Goal: Task Accomplishment & Management: Manage account settings

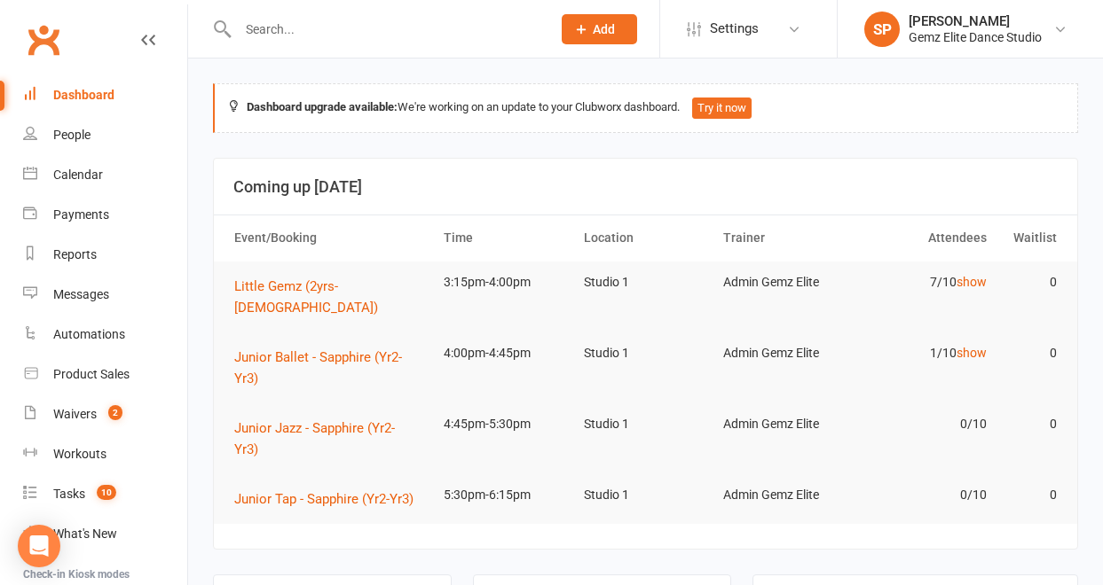
click at [277, 37] on input "text" at bounding box center [385, 29] width 306 height 25
paste input "[EMAIL_ADDRESS][DOMAIN_NAME]"
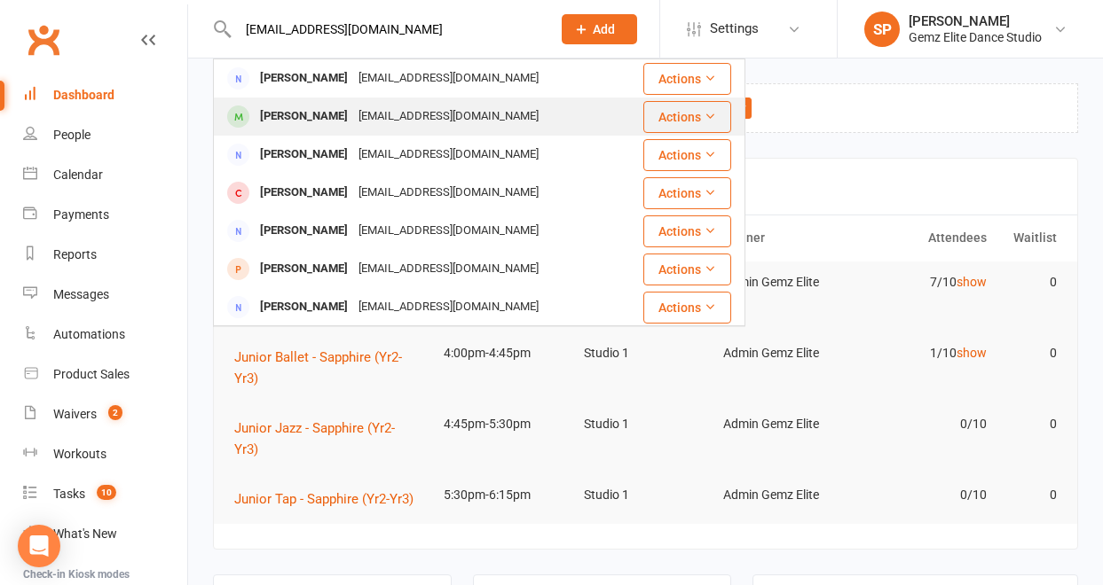
type input "[EMAIL_ADDRESS][DOMAIN_NAME]"
click at [287, 118] on div "[PERSON_NAME]" at bounding box center [304, 117] width 98 height 26
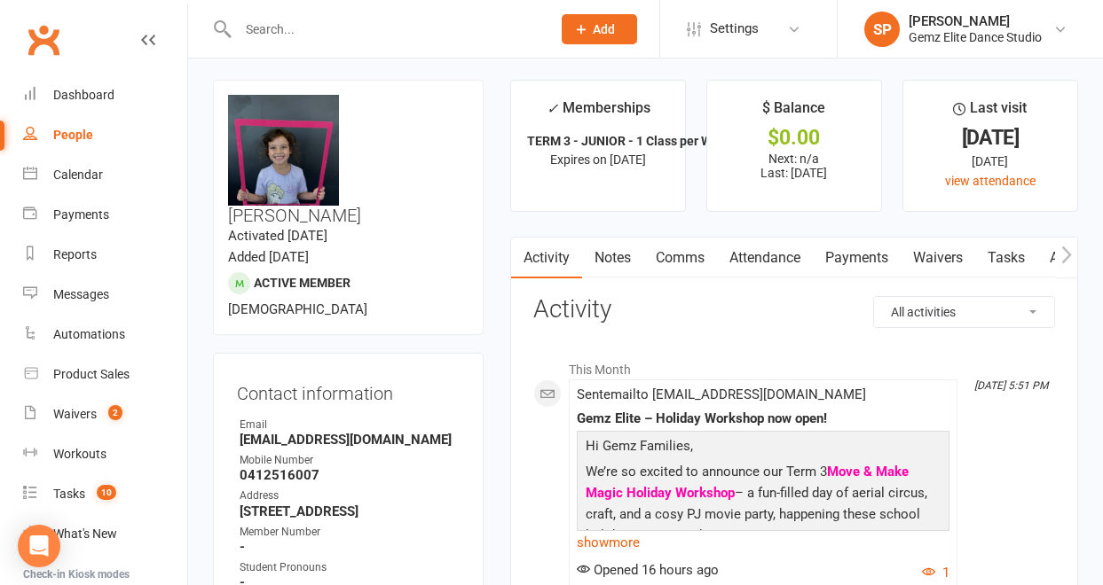
scroll to position [3, 0]
click at [625, 256] on link "Notes" at bounding box center [612, 259] width 61 height 41
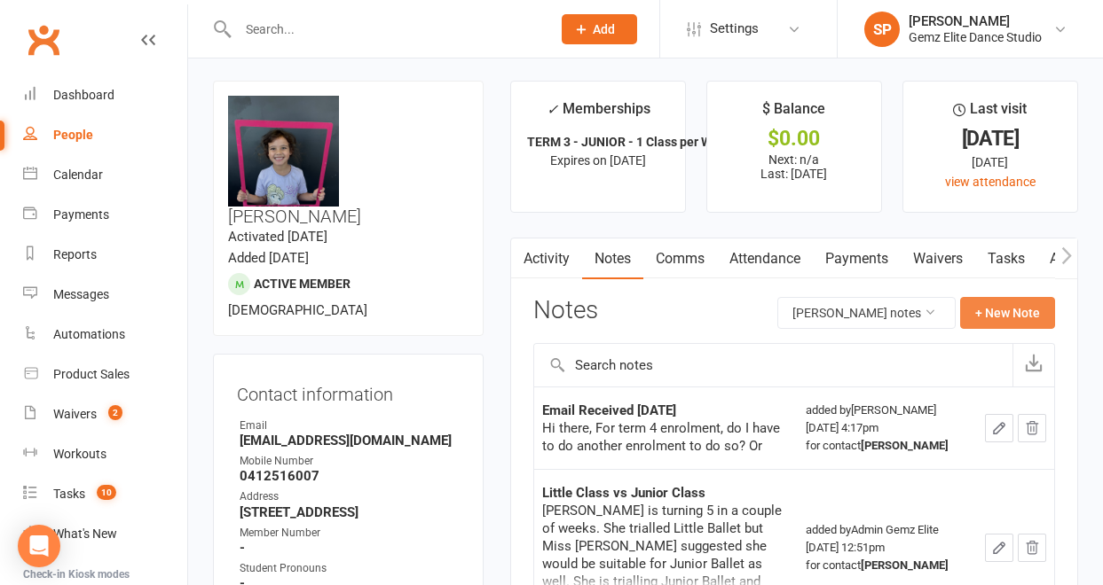
click at [987, 319] on button "+ New Note" at bounding box center [1007, 313] width 95 height 32
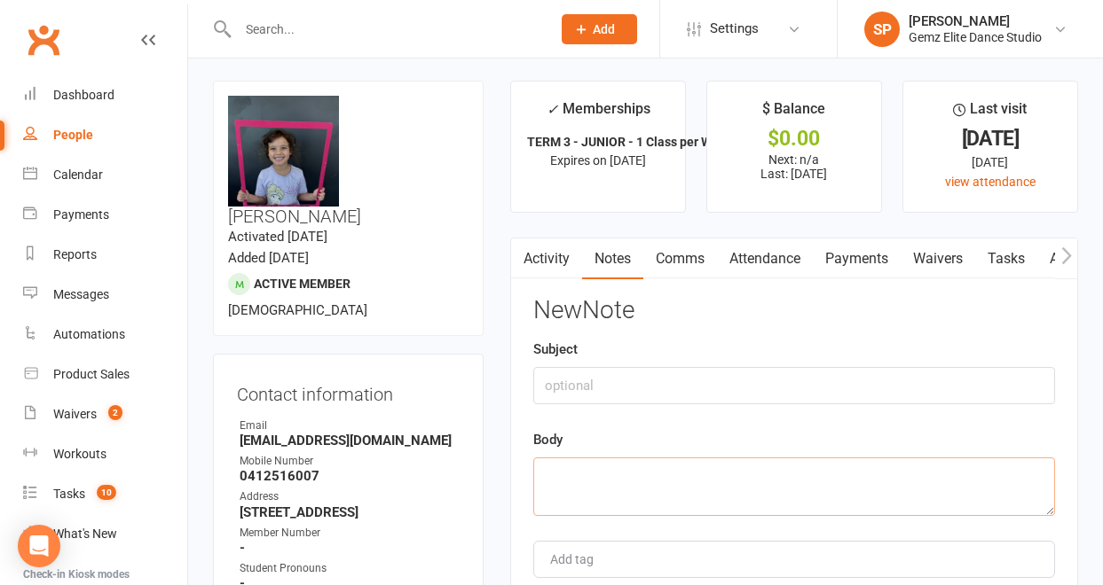
click at [563, 475] on textarea at bounding box center [794, 487] width 522 height 59
paste textarea "Hi there, [PERSON_NAME] decided that she wants to do swimming lessons. So she w…"
type textarea "Hi there, [PERSON_NAME] decided that she wants to do swimming lessons. So she w…"
click at [565, 380] on input "text" at bounding box center [794, 385] width 522 height 37
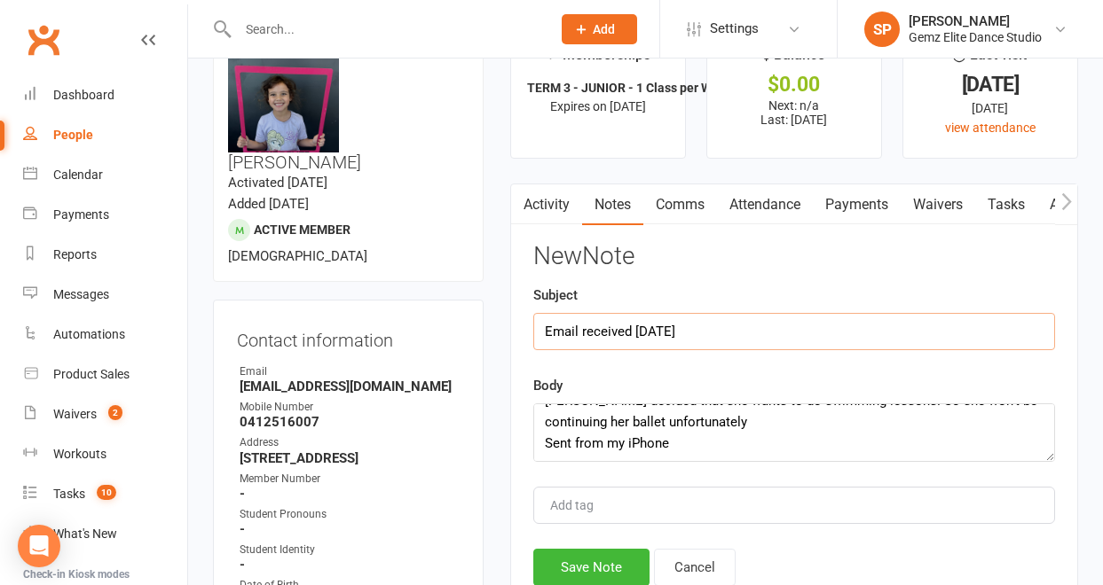
scroll to position [71, 0]
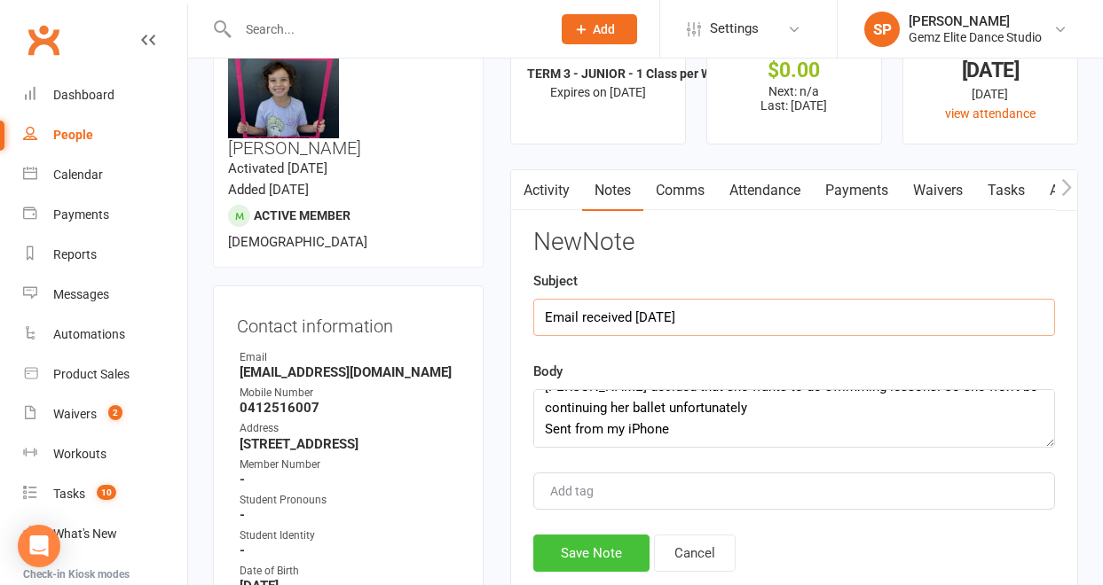
type input "Email received [DATE]"
click at [610, 554] on button "Save Note" at bounding box center [591, 553] width 116 height 37
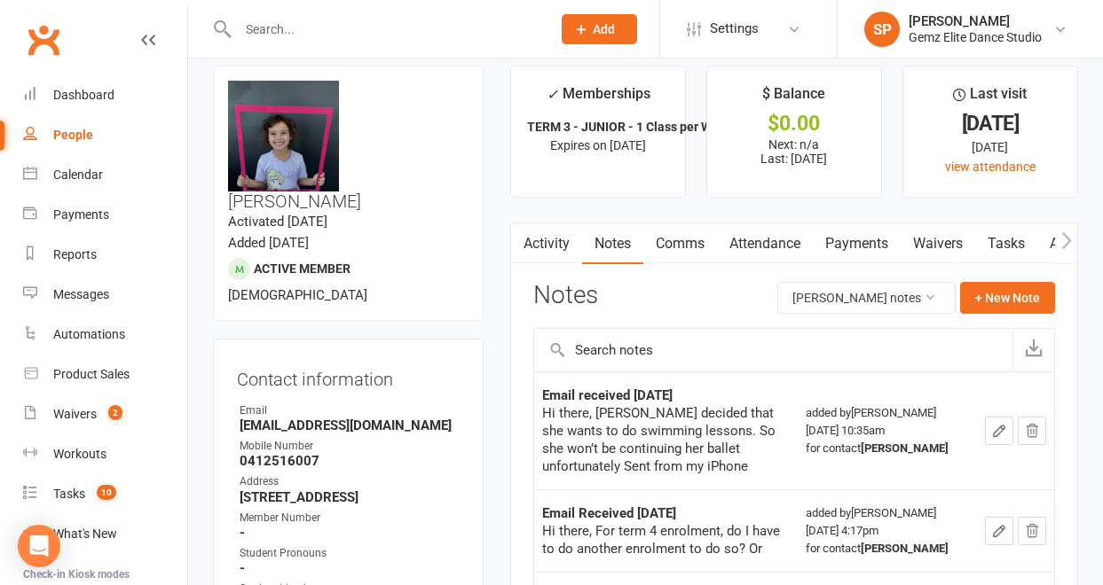
scroll to position [0, 0]
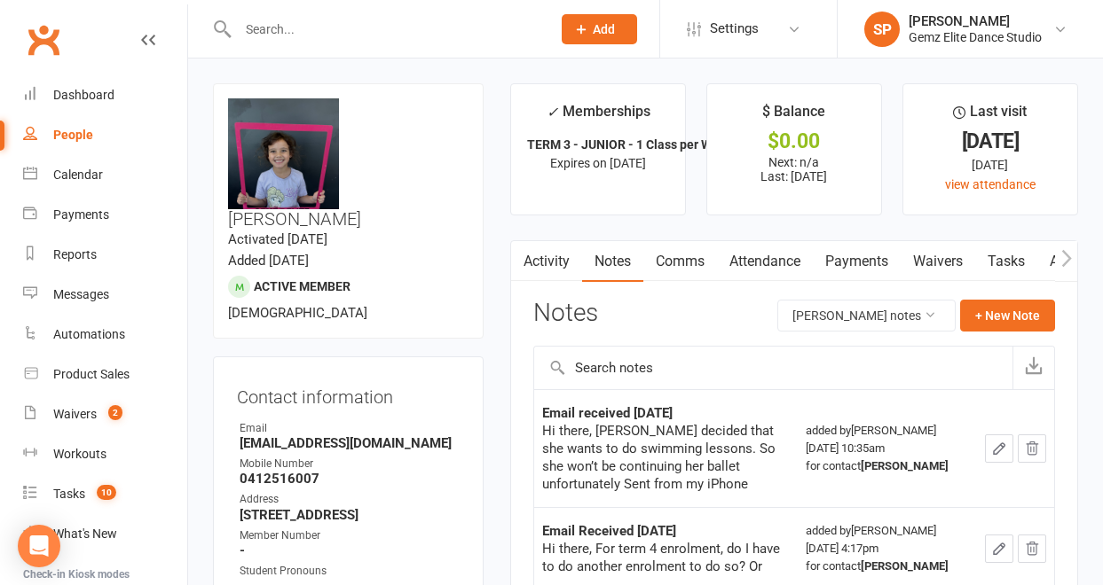
click at [608, 34] on span "Add" at bounding box center [604, 29] width 22 height 14
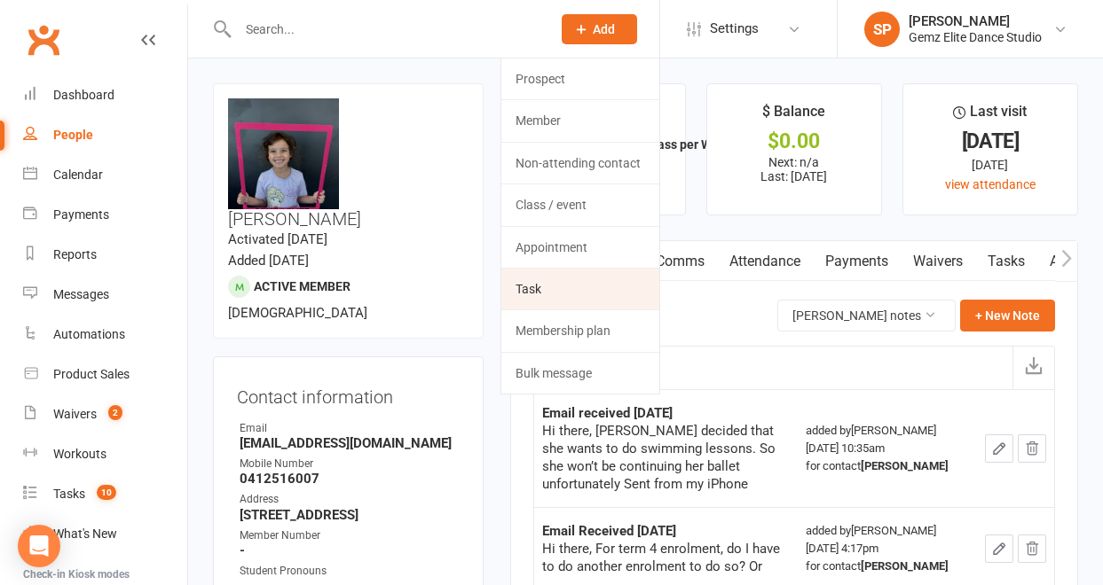
click at [573, 293] on link "Task" at bounding box center [580, 289] width 158 height 41
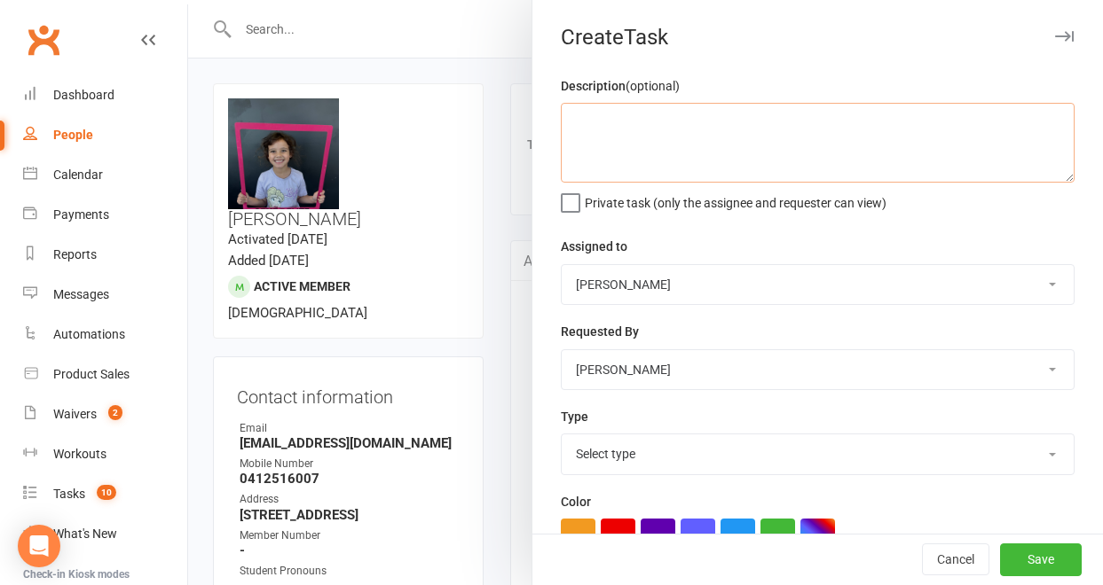
click at [600, 120] on textarea at bounding box center [818, 143] width 514 height 80
type textarea "Enrolment Term 4 - cancellation"
click at [1025, 279] on select "[PERSON_NAME] [PERSON_NAME] Admin Gemz Elite [PERSON_NAME]" at bounding box center [818, 284] width 512 height 39
select select "52032"
click at [562, 265] on select "[PERSON_NAME] [PERSON_NAME] Admin Gemz Elite [PERSON_NAME]" at bounding box center [818, 284] width 512 height 39
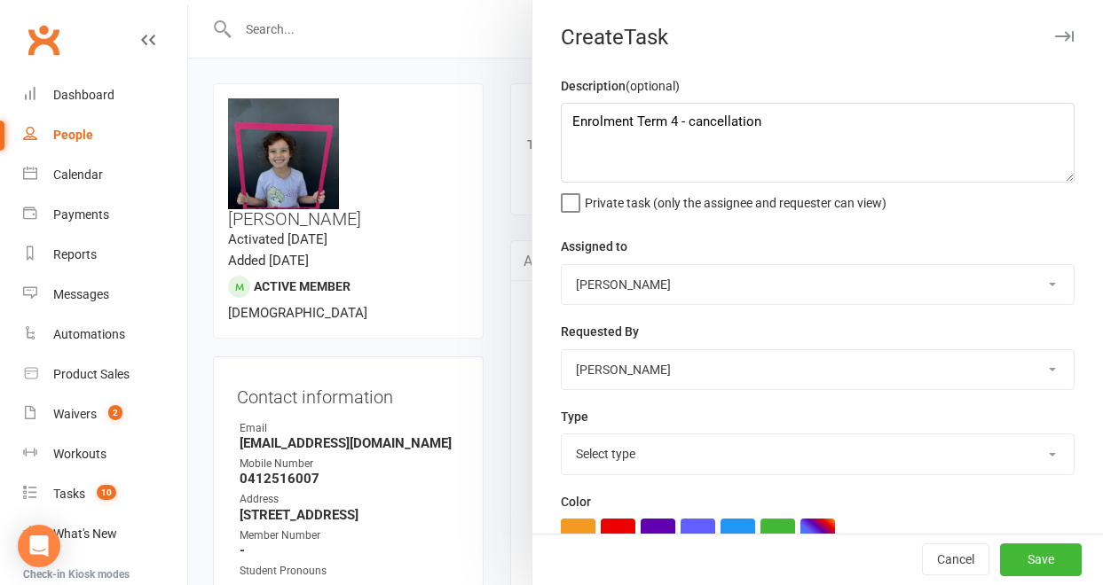
scroll to position [34, 0]
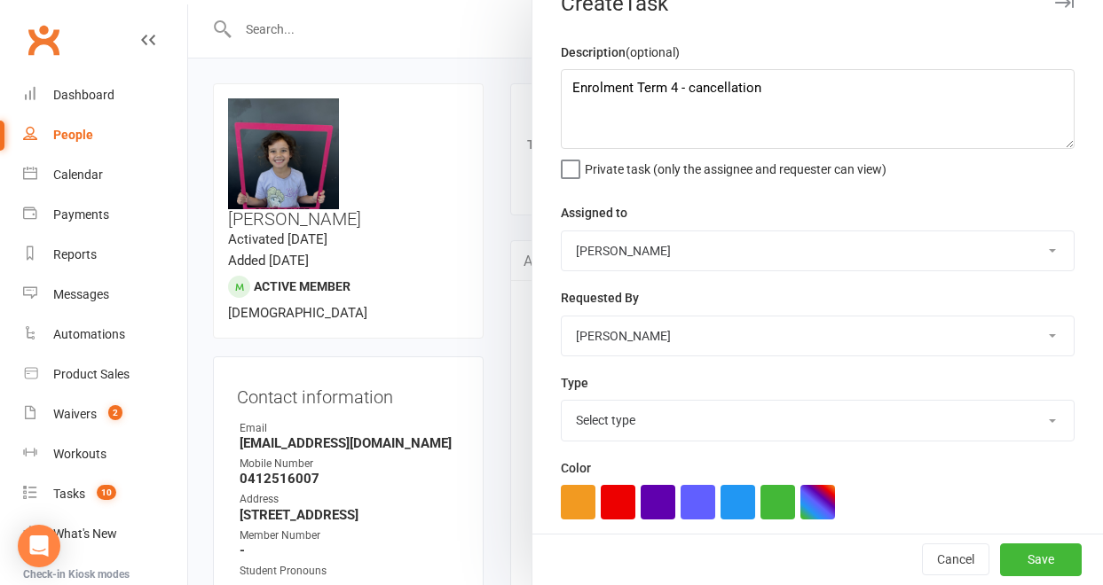
click at [1025, 421] on select "Select type Booking E-mail Enrolment First class Insta Make-up Measurements Mee…" at bounding box center [818, 420] width 512 height 39
select select "33171"
click at [562, 403] on select "Select type Booking E-mail Enrolment First class Insta Make-up Measurements Mee…" at bounding box center [818, 420] width 512 height 39
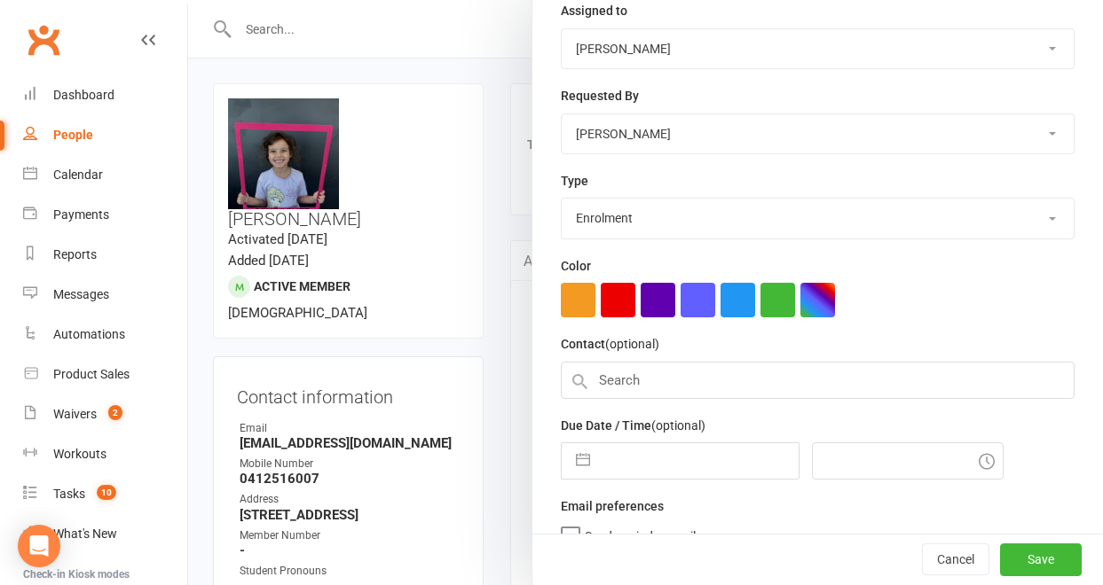
scroll to position [241, 0]
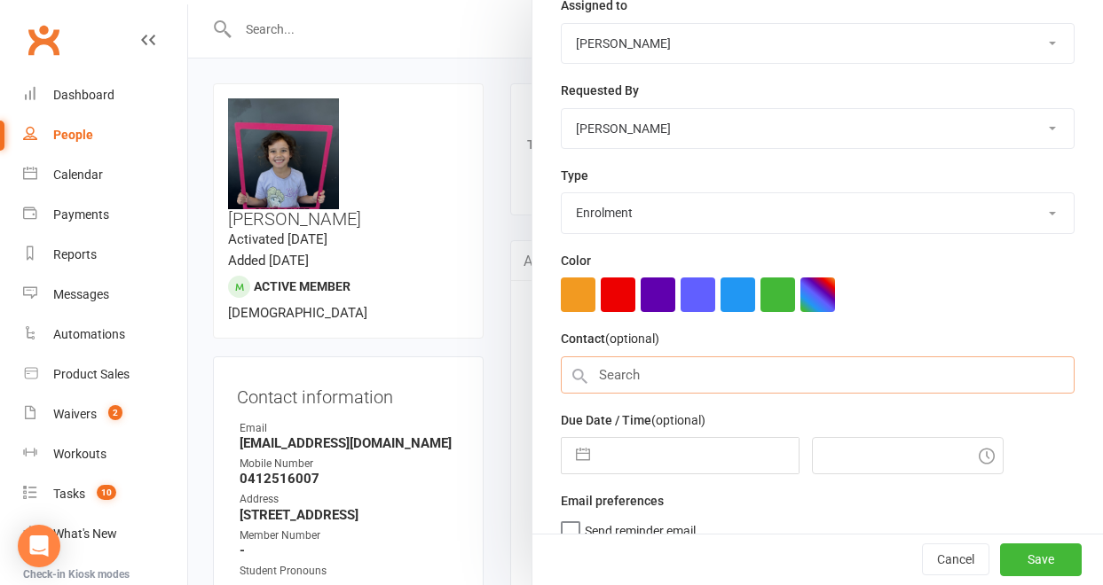
click at [822, 387] on input "text" at bounding box center [818, 375] width 514 height 37
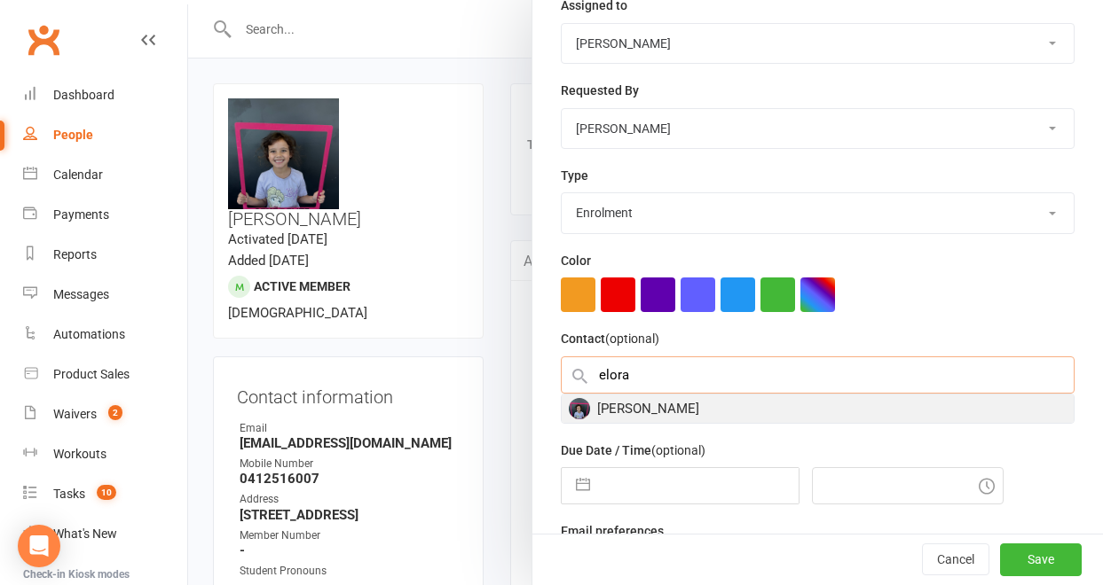
type input "elora"
click at [742, 420] on div "[PERSON_NAME]" at bounding box center [818, 409] width 512 height 28
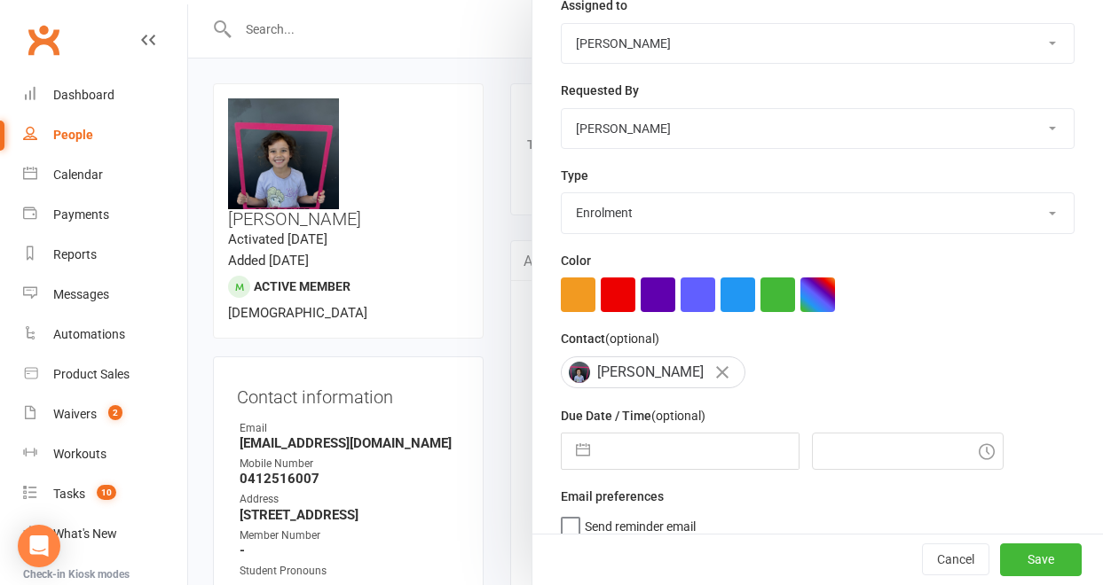
select select "7"
select select "2025"
select select "8"
select select "2025"
select select "9"
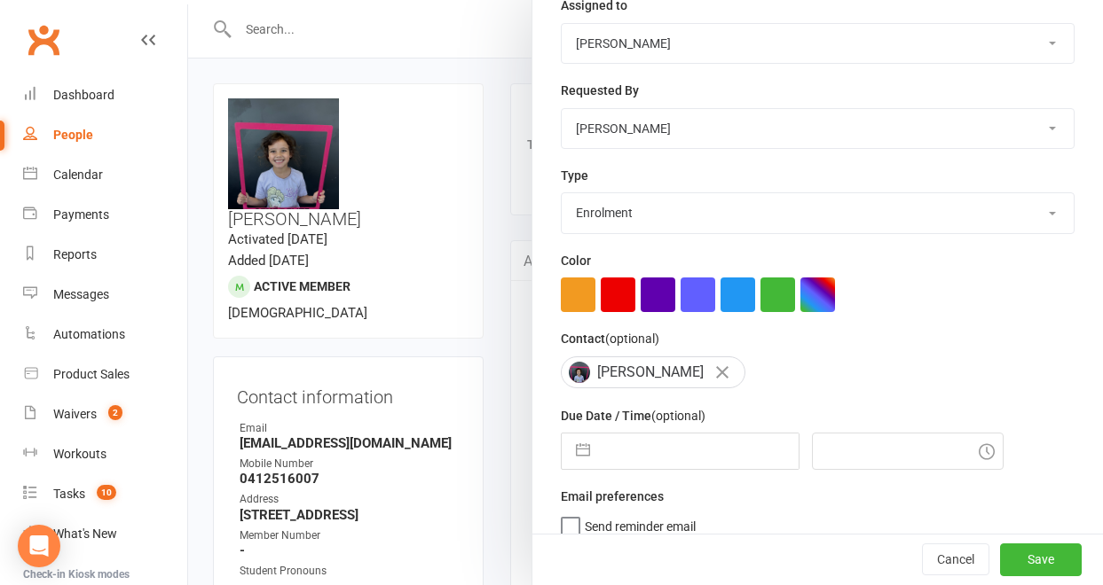
select select "2025"
click at [717, 446] on input "text" at bounding box center [699, 451] width 200 height 35
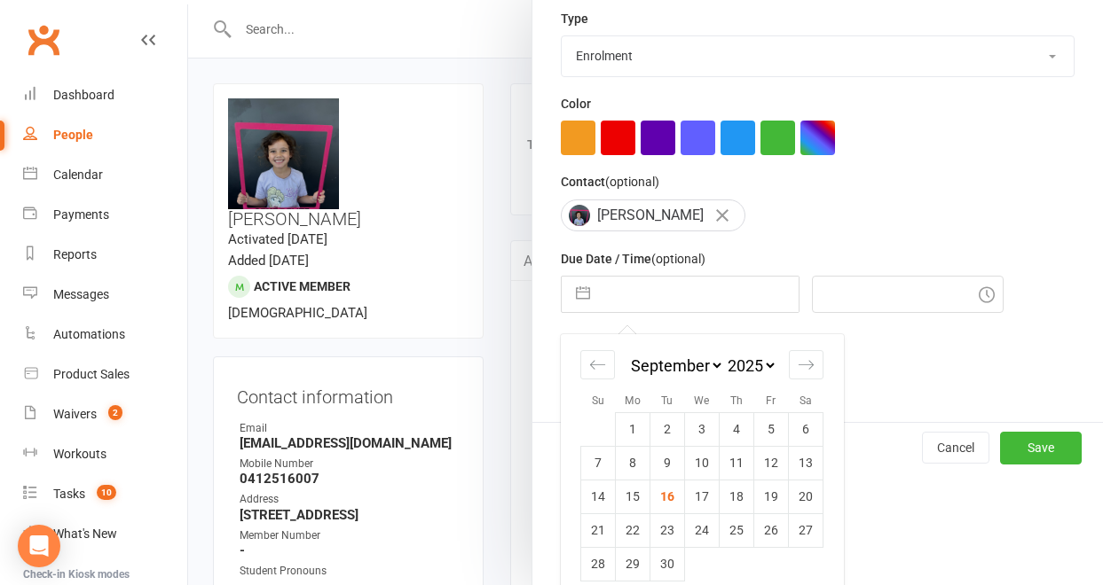
scroll to position [418, 0]
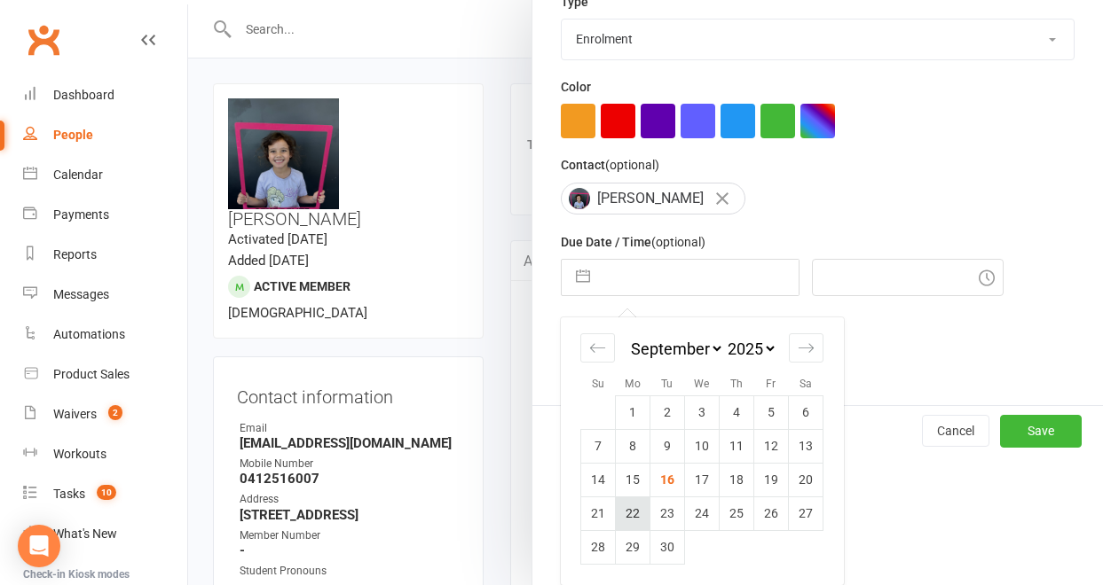
click at [617, 519] on td "22" at bounding box center [633, 514] width 35 height 34
type input "[DATE]"
type input "10:45am"
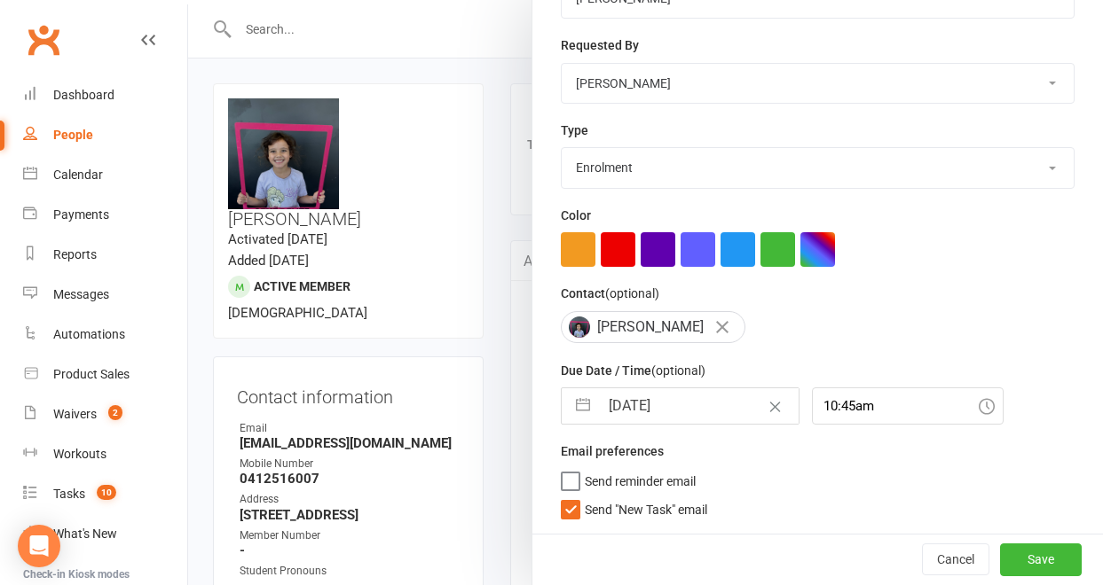
click at [561, 509] on label "Send "New Task" email" at bounding box center [634, 506] width 146 height 18
click at [561, 497] on input "Send "New Task" email" at bounding box center [634, 497] width 146 height 0
click at [691, 404] on input "[DATE]" at bounding box center [699, 406] width 200 height 35
select select "7"
select select "2025"
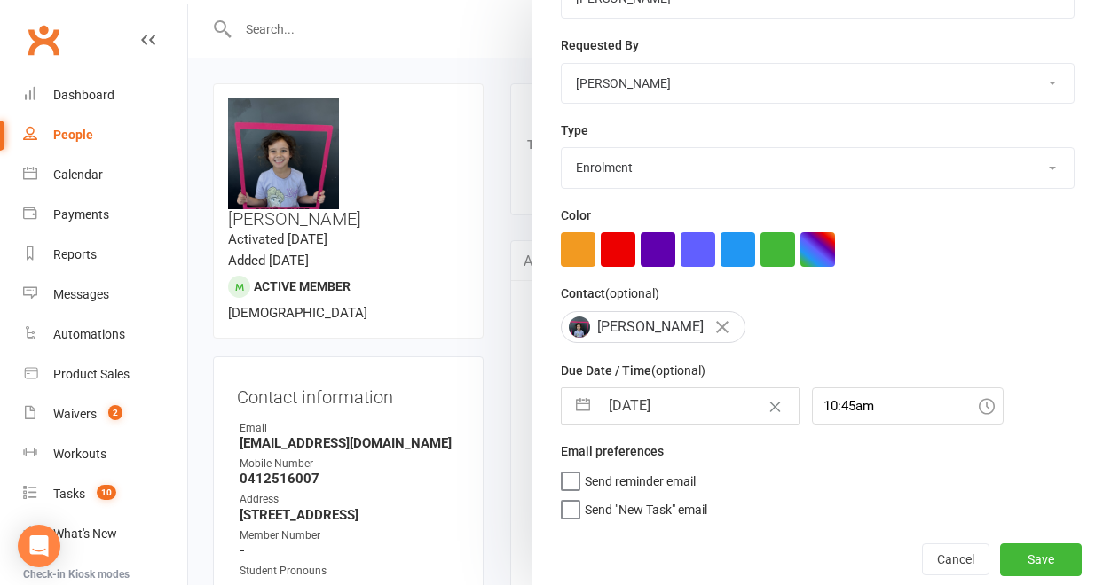
select select "8"
select select "2025"
select select "9"
select select "2025"
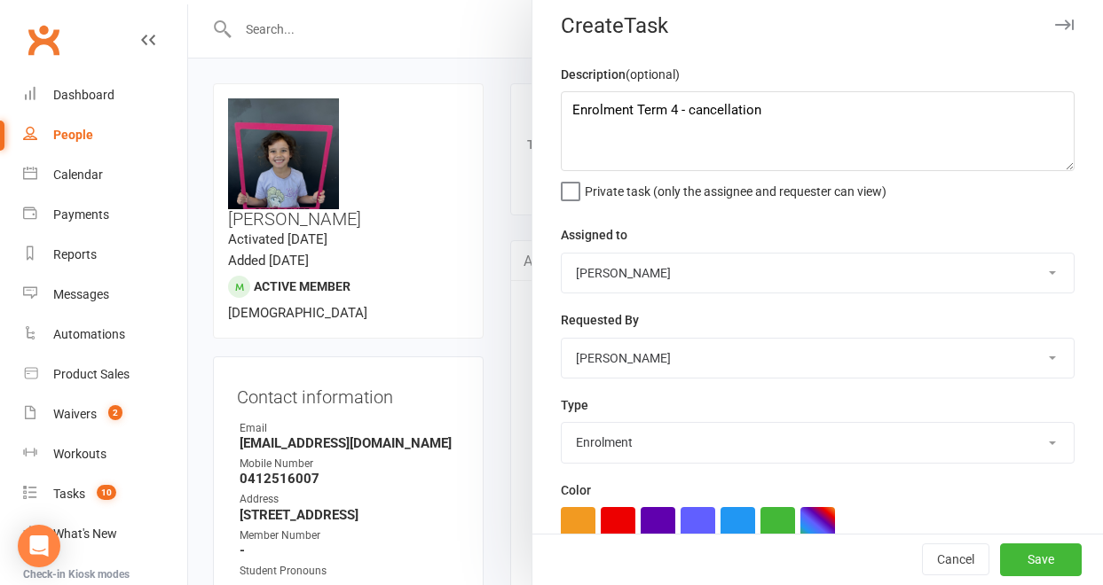
scroll to position [0, 0]
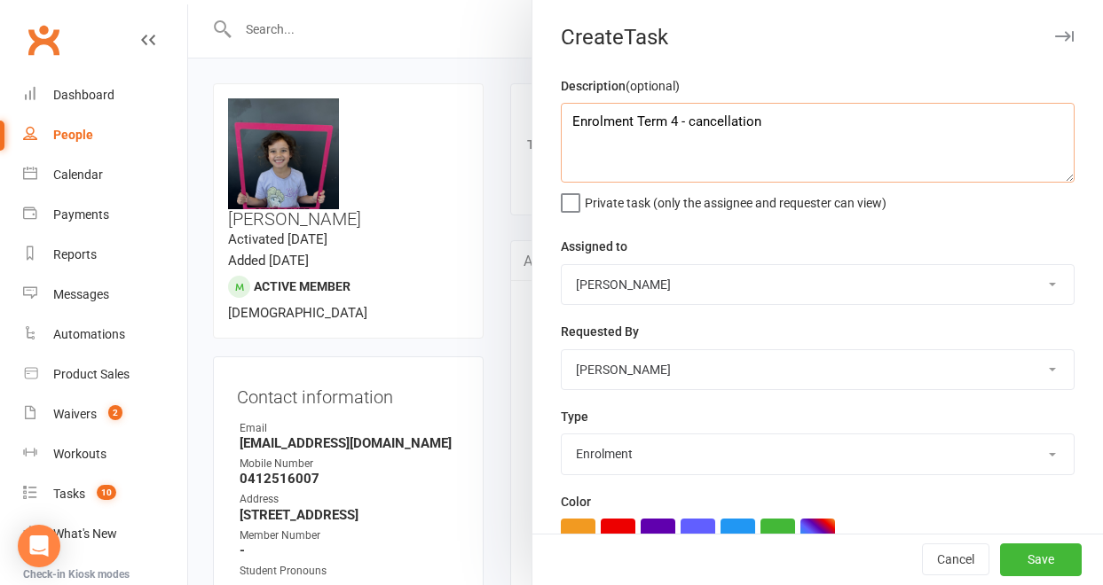
click at [765, 125] on textarea "Enrolment Term 4 - cancellation" at bounding box center [818, 143] width 514 height 80
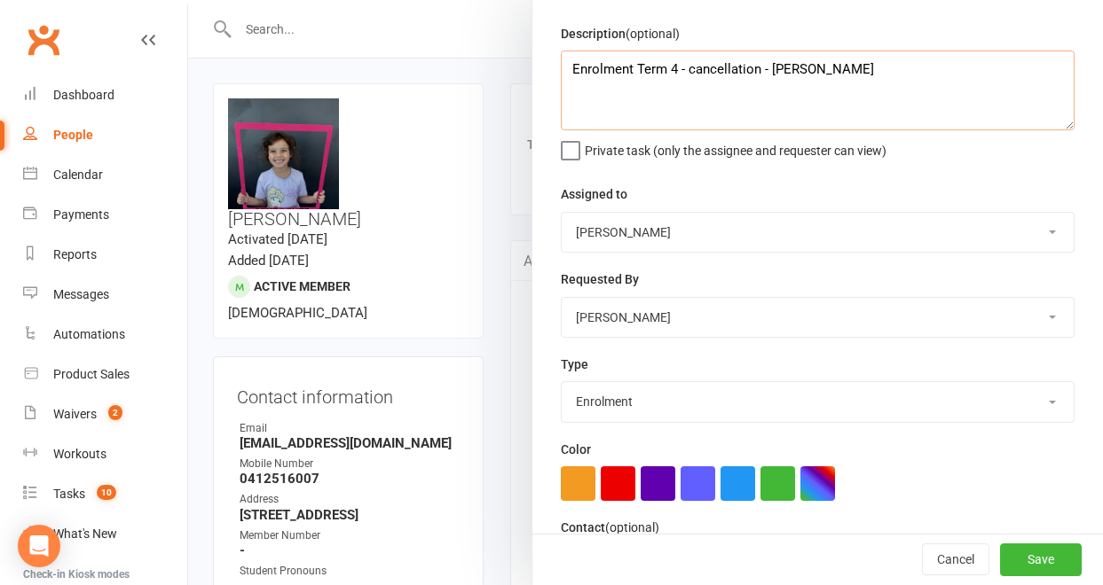
scroll to position [55, 0]
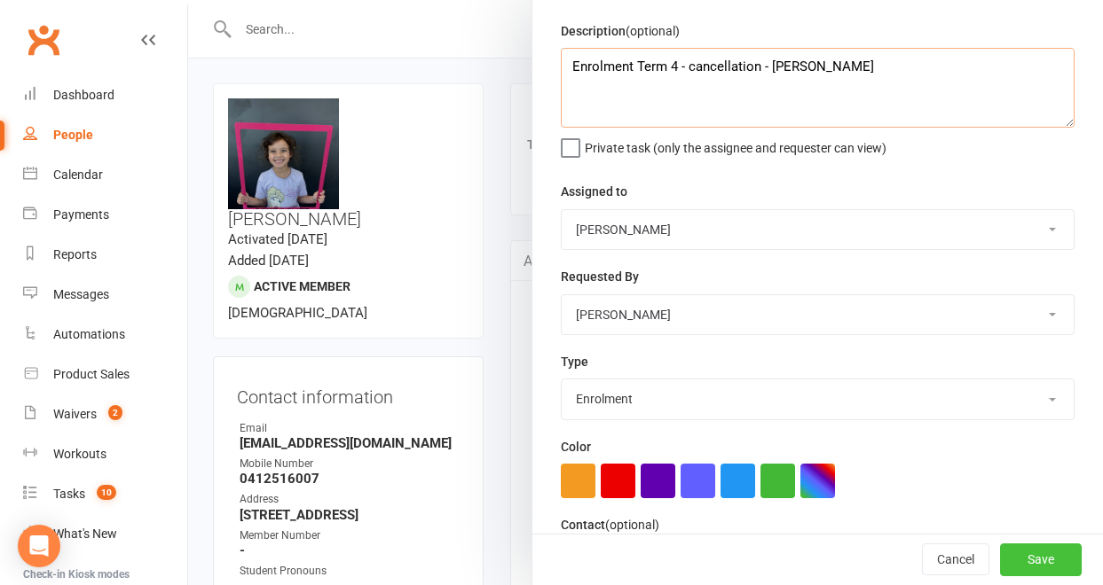
type textarea "Enrolment Term 4 - cancellation - [PERSON_NAME]"
click at [1031, 562] on button "Save" at bounding box center [1041, 561] width 82 height 32
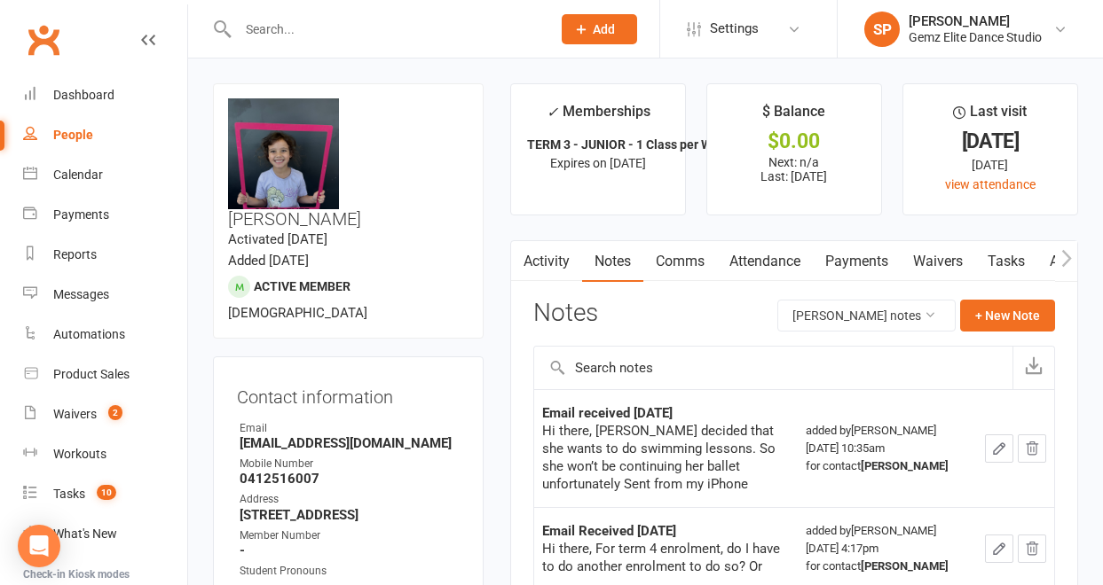
click at [532, 263] on button "button" at bounding box center [522, 261] width 22 height 40
click at [547, 259] on link "Activity" at bounding box center [546, 261] width 71 height 41
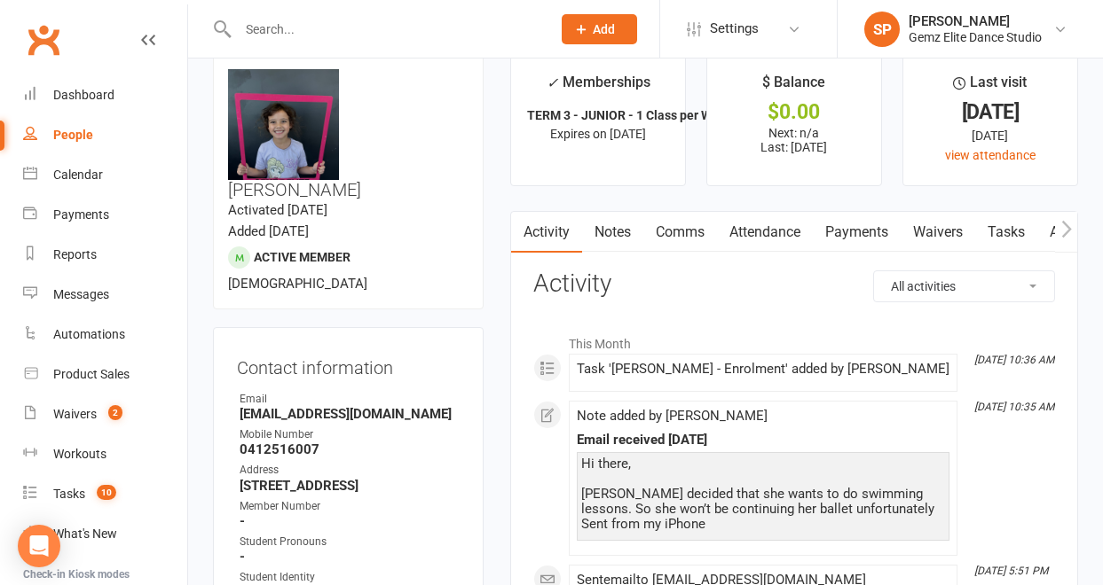
scroll to position [2, 0]
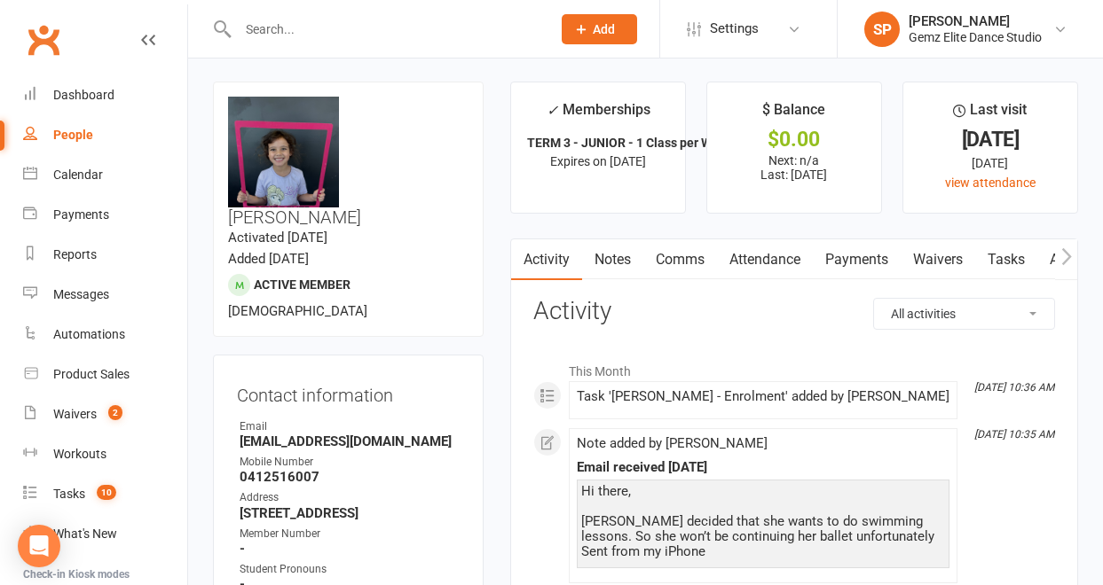
click at [698, 260] on link "Comms" at bounding box center [680, 260] width 74 height 41
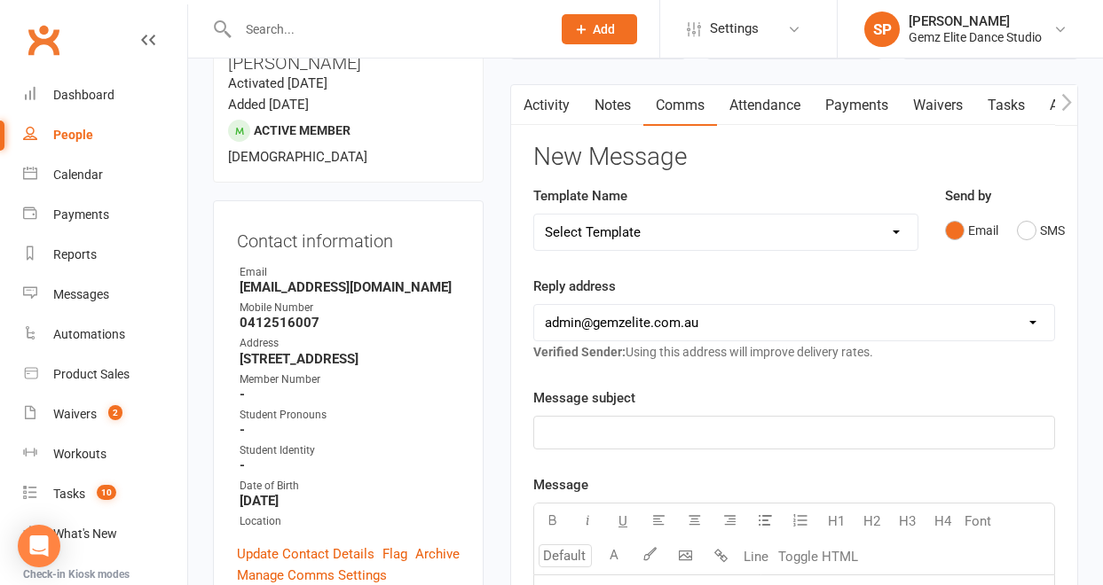
scroll to position [209, 0]
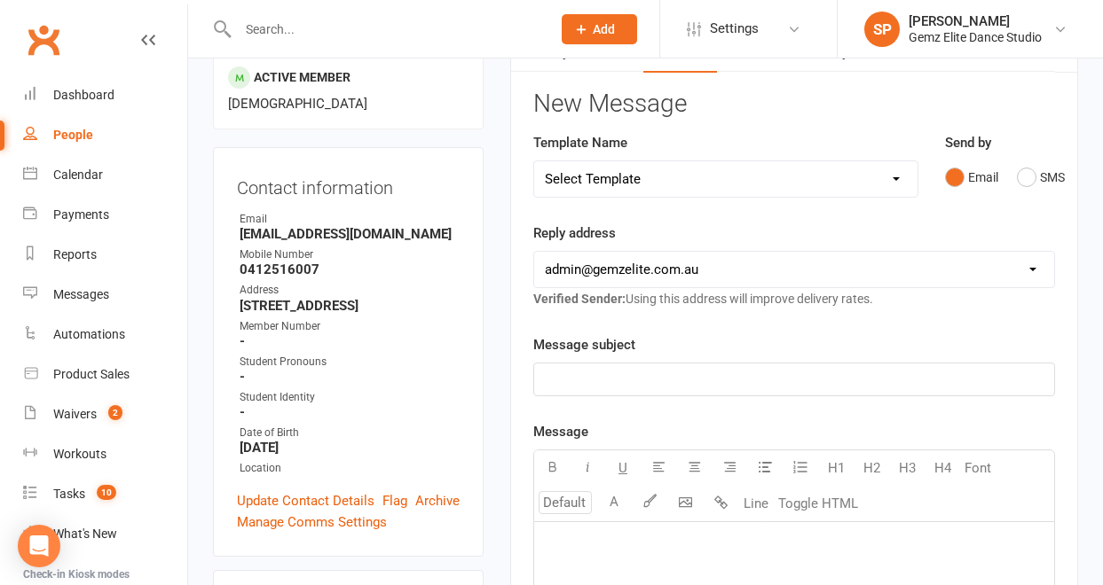
click at [648, 373] on p "﻿" at bounding box center [794, 379] width 499 height 21
click at [591, 536] on p "﻿" at bounding box center [794, 544] width 499 height 21
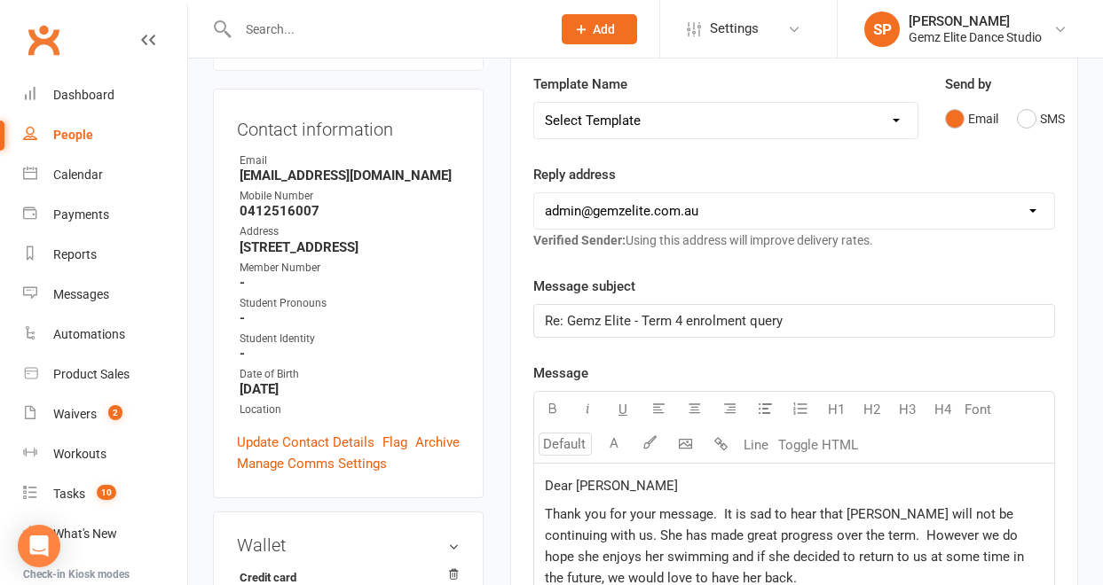
scroll to position [581, 0]
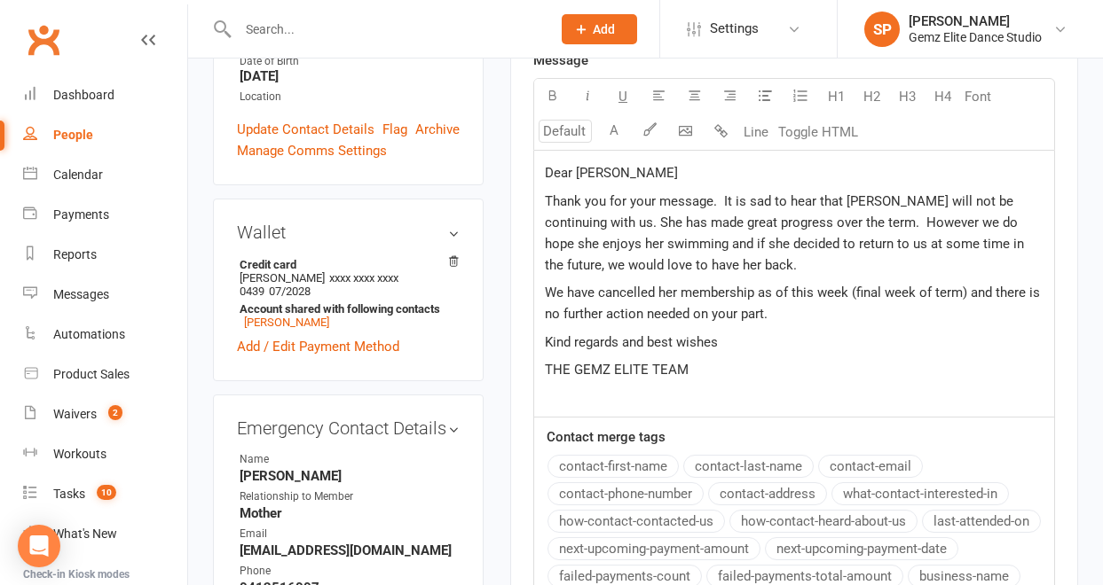
click at [885, 224] on span "Thank you for your message. It is sad to hear that [PERSON_NAME] will not be co…" at bounding box center [786, 233] width 483 height 80
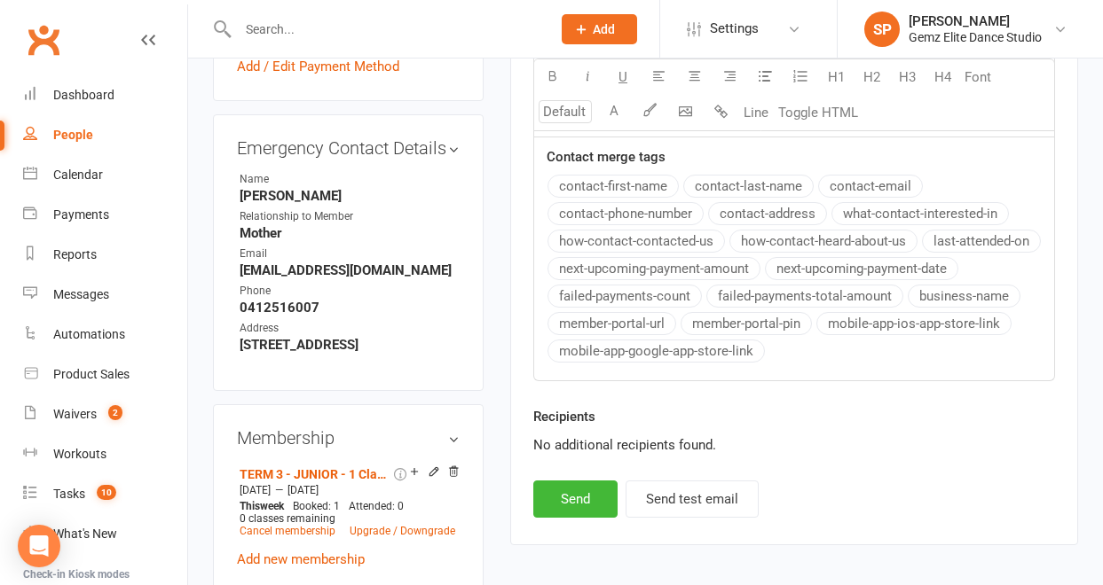
scroll to position [899, 0]
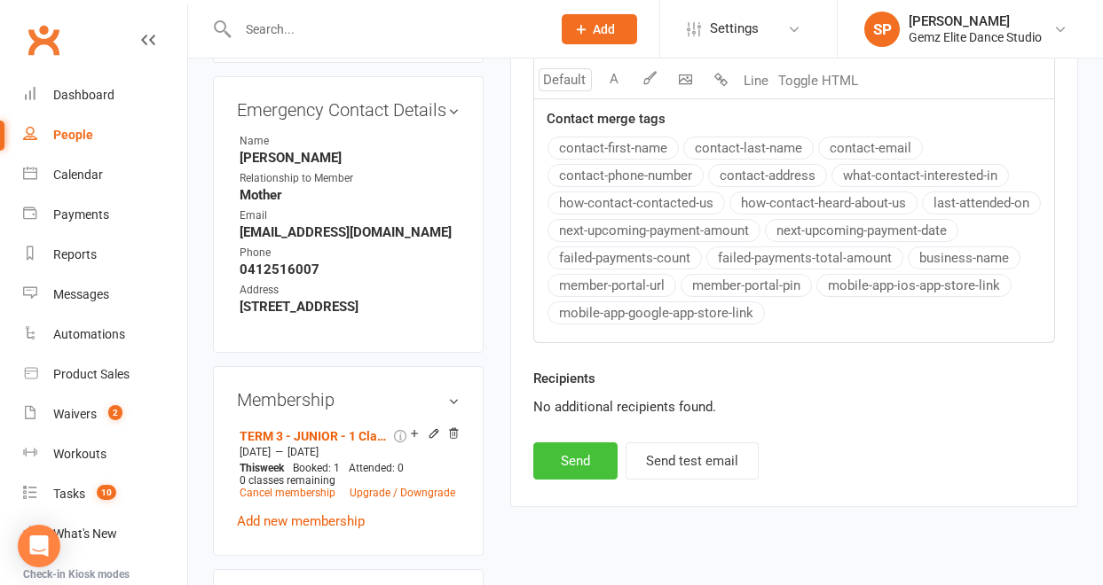
click at [567, 460] on button "Send" at bounding box center [575, 461] width 84 height 37
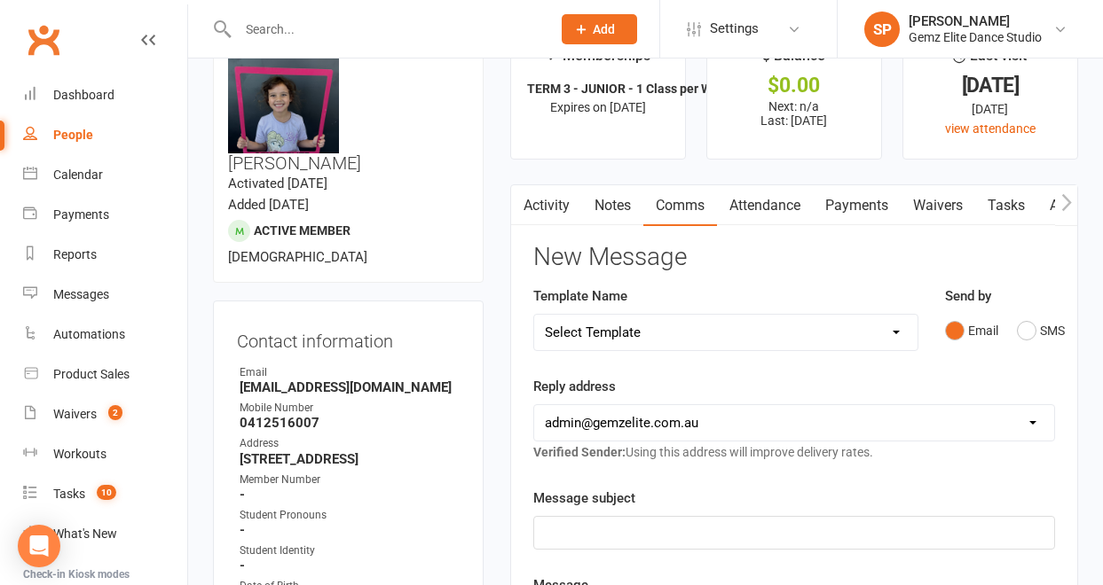
scroll to position [0, 0]
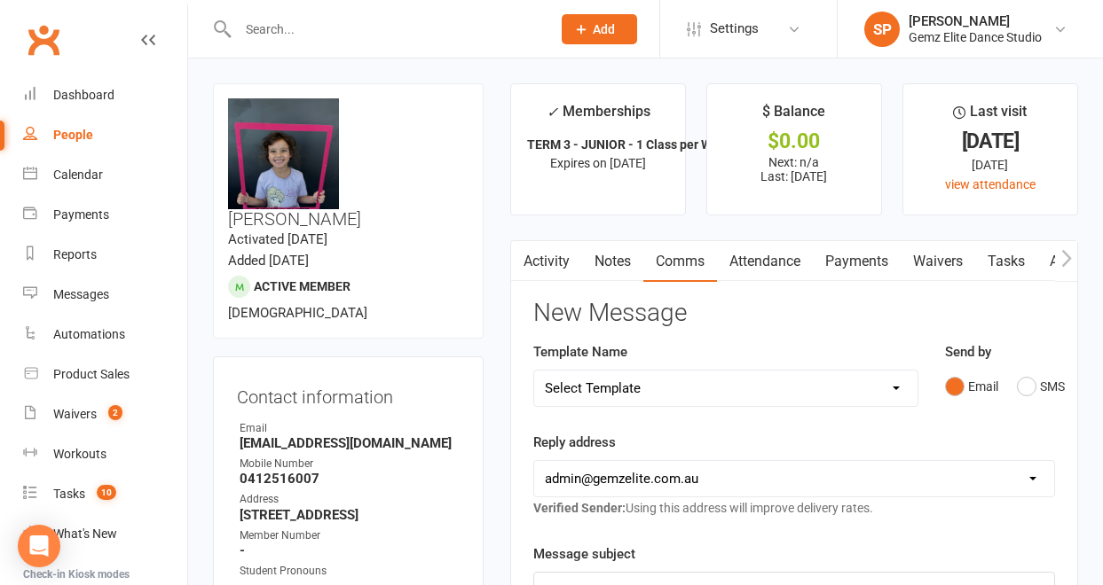
click at [270, 35] on input "text" at bounding box center [385, 29] width 306 height 25
paste input "[EMAIL_ADDRESS][DOMAIN_NAME]"
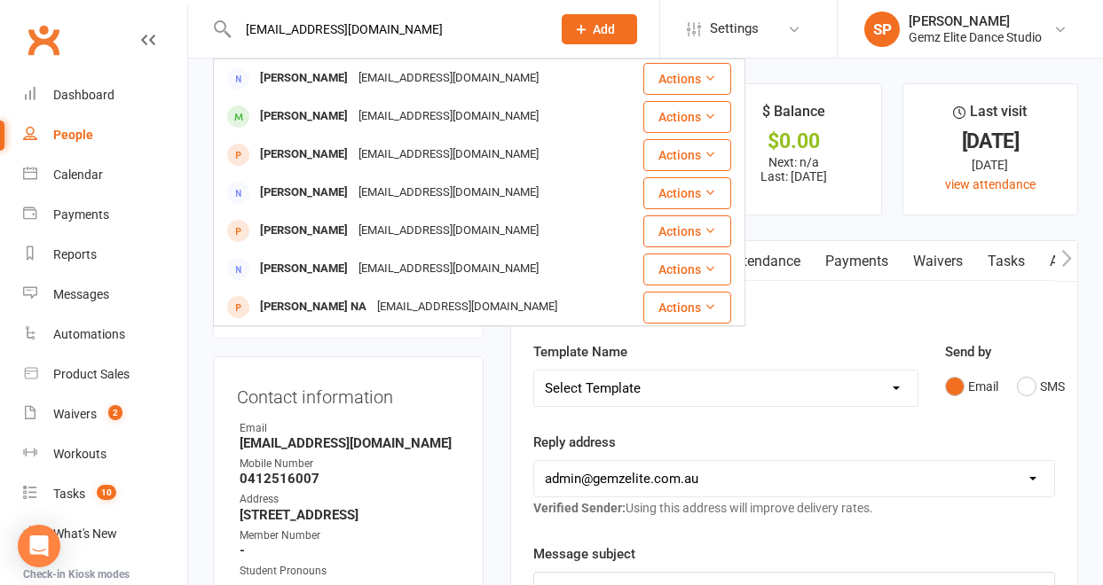
type input "[EMAIL_ADDRESS][DOMAIN_NAME]"
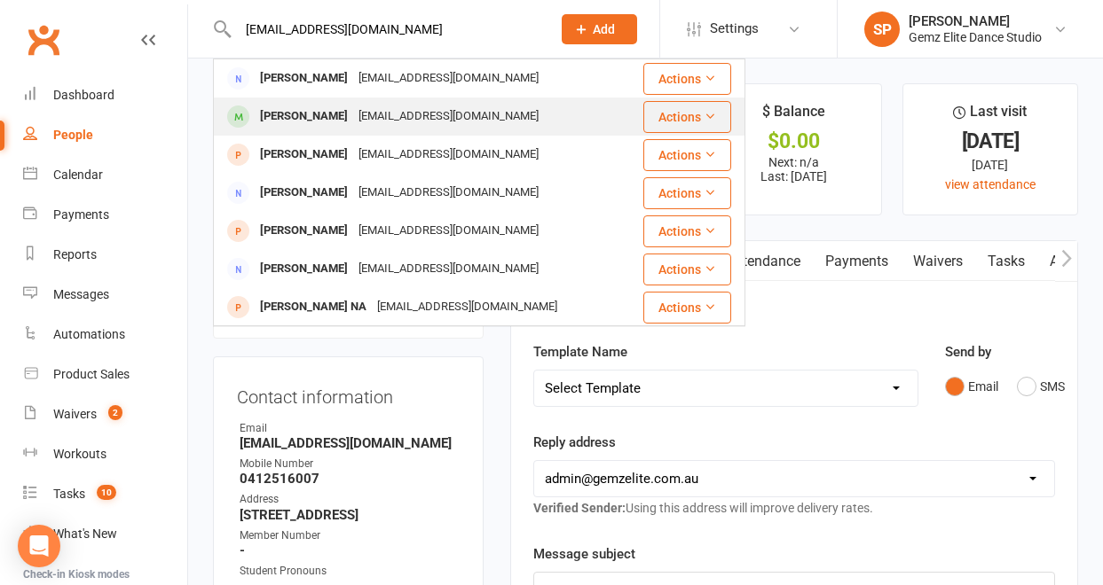
click at [268, 117] on div "[PERSON_NAME]" at bounding box center [304, 117] width 98 height 26
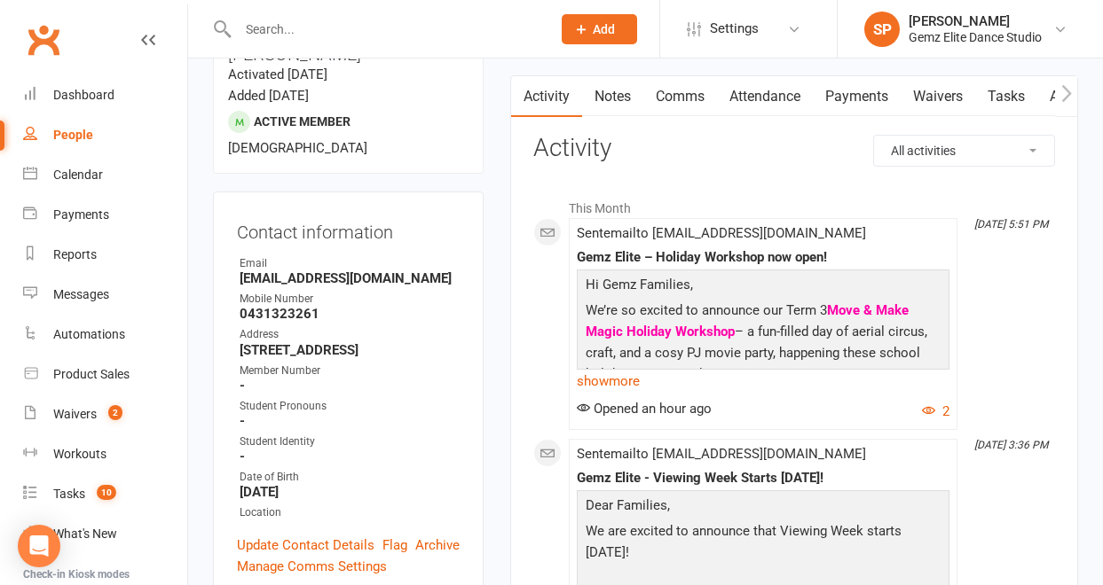
scroll to position [148, 0]
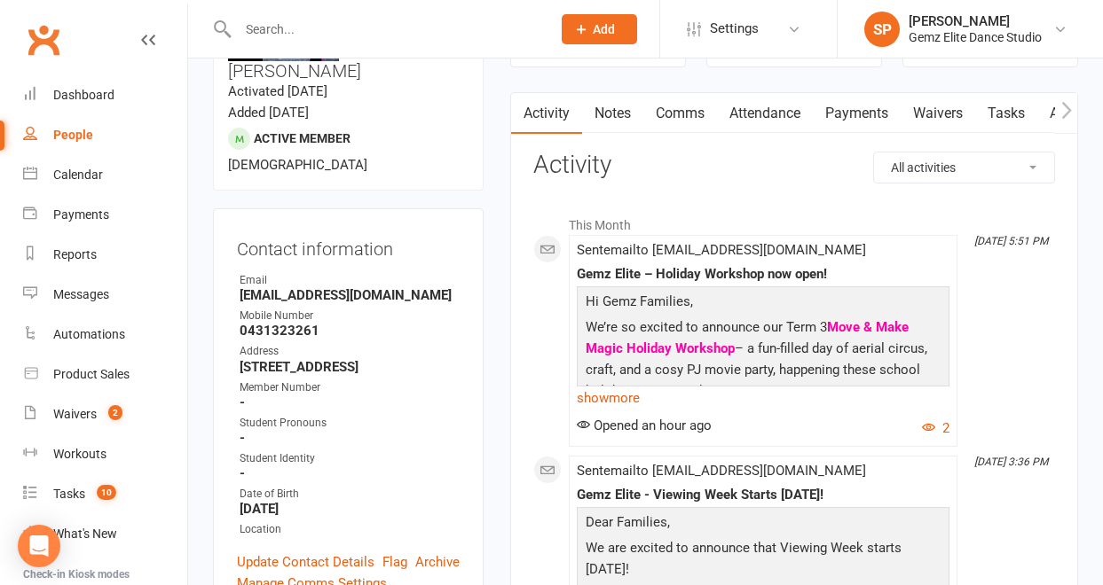
click at [342, 33] on input "text" at bounding box center [385, 29] width 306 height 25
paste input "[EMAIL_ADDRESS][DOMAIN_NAME]"
type input "[EMAIL_ADDRESS][DOMAIN_NAME]"
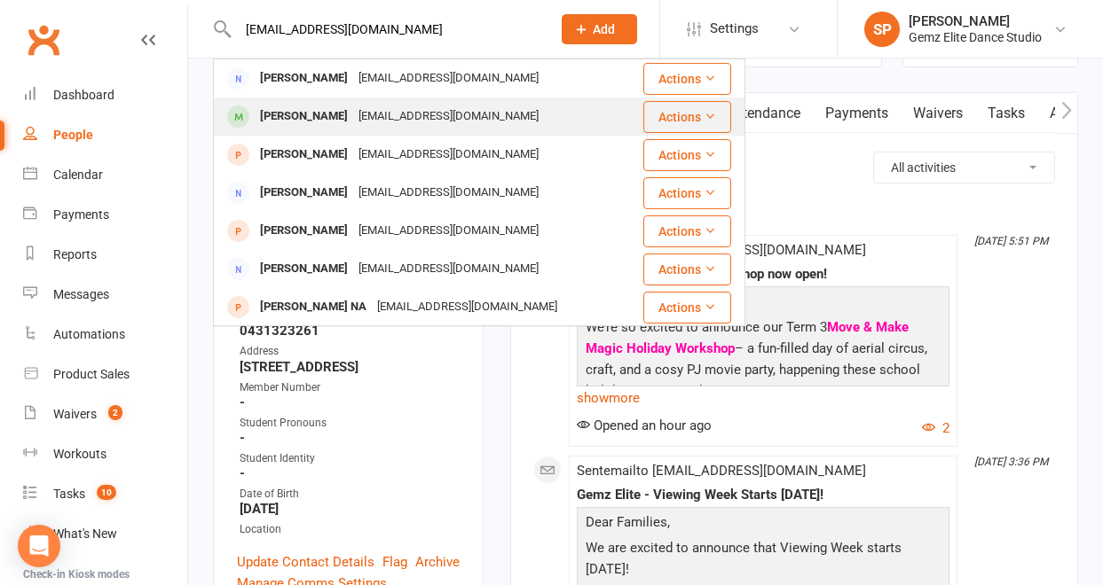
click at [307, 113] on div "[PERSON_NAME]" at bounding box center [304, 117] width 98 height 26
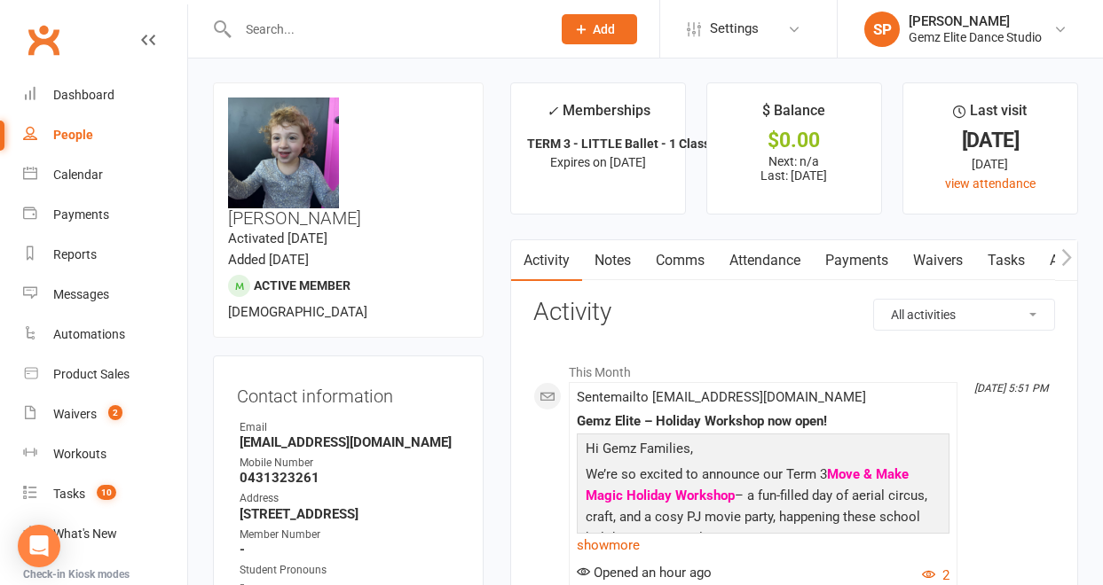
scroll to position [0, 0]
click at [620, 265] on link "Notes" at bounding box center [612, 261] width 61 height 41
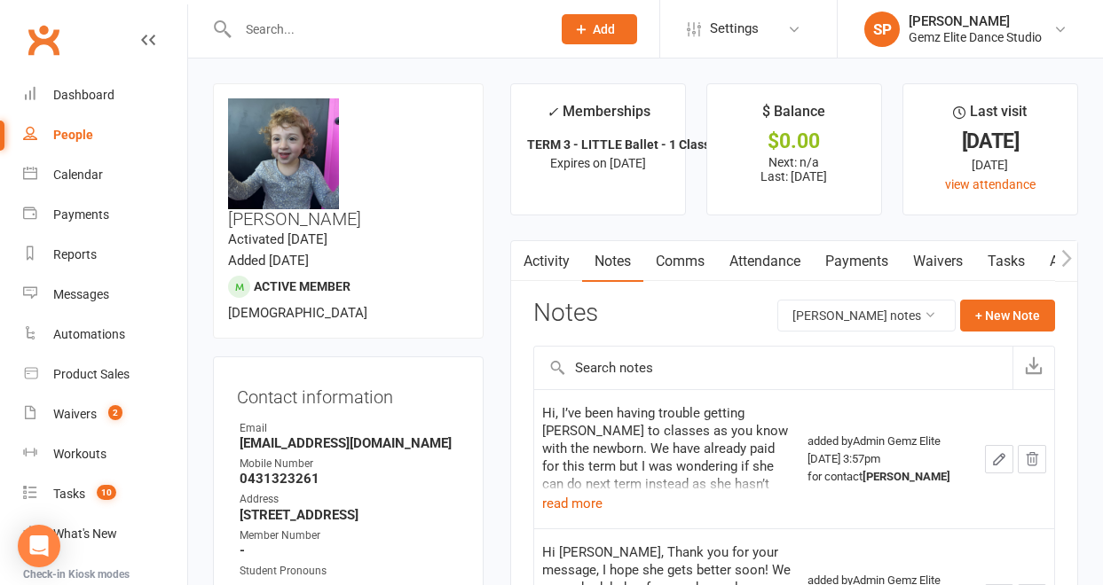
click at [667, 265] on link "Comms" at bounding box center [680, 261] width 74 height 41
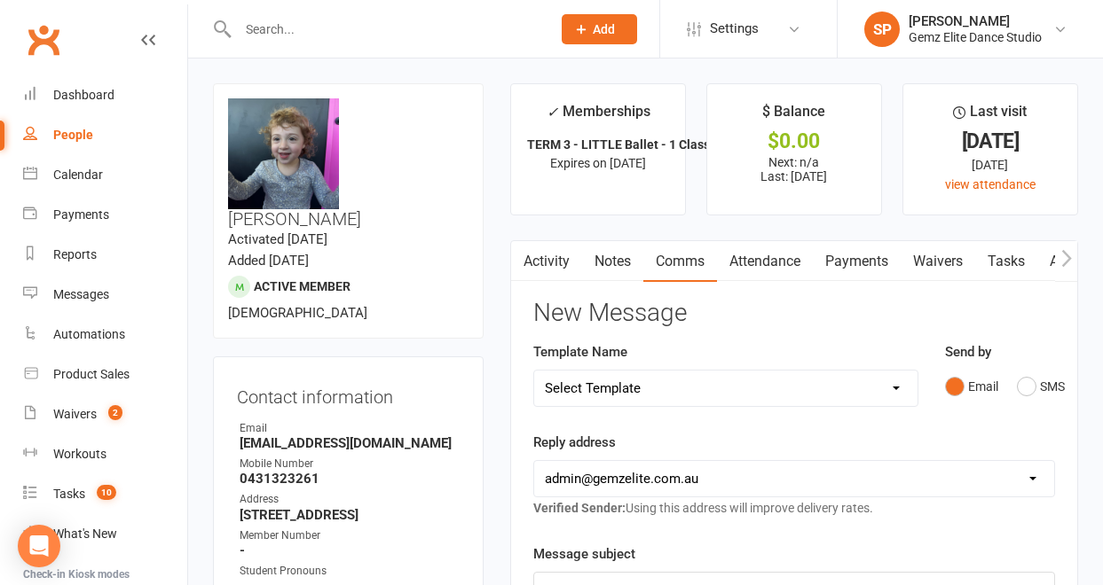
click at [546, 255] on link "Activity" at bounding box center [546, 261] width 71 height 41
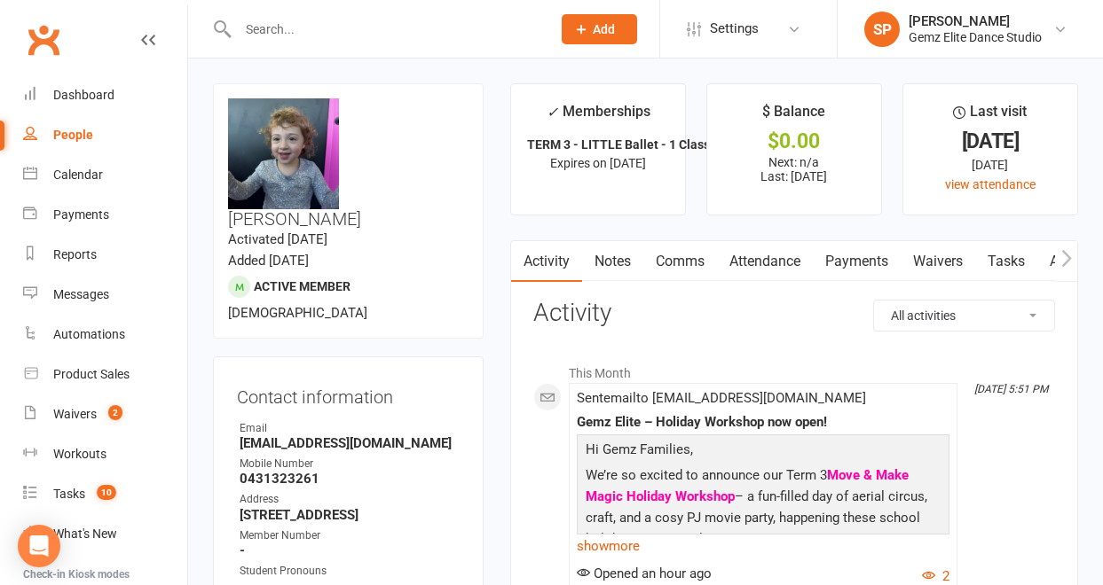
click at [615, 259] on link "Notes" at bounding box center [612, 261] width 61 height 41
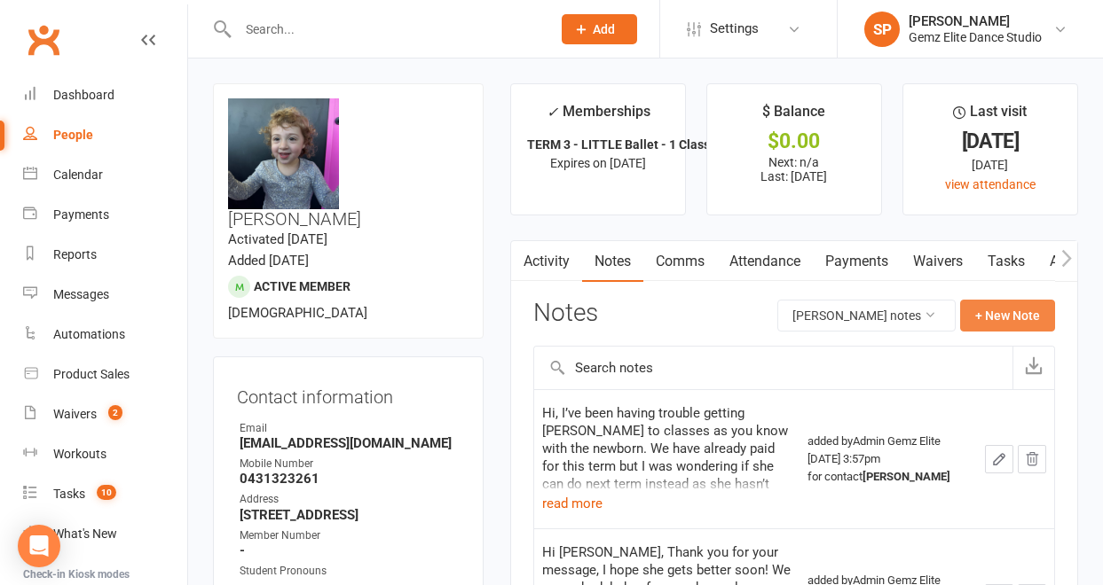
click at [1017, 316] on button "+ New Note" at bounding box center [1007, 316] width 95 height 32
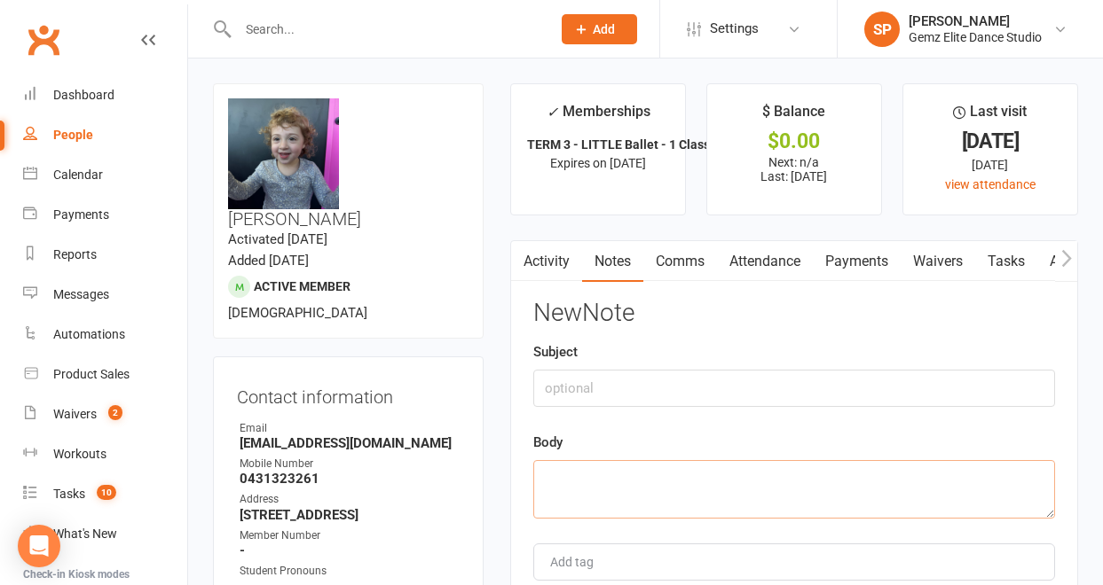
click at [607, 480] on textarea at bounding box center [794, 489] width 522 height 59
paste textarea "Hi, I’m so sorry I thought I’d replied to this email! I just wanted to say than…"
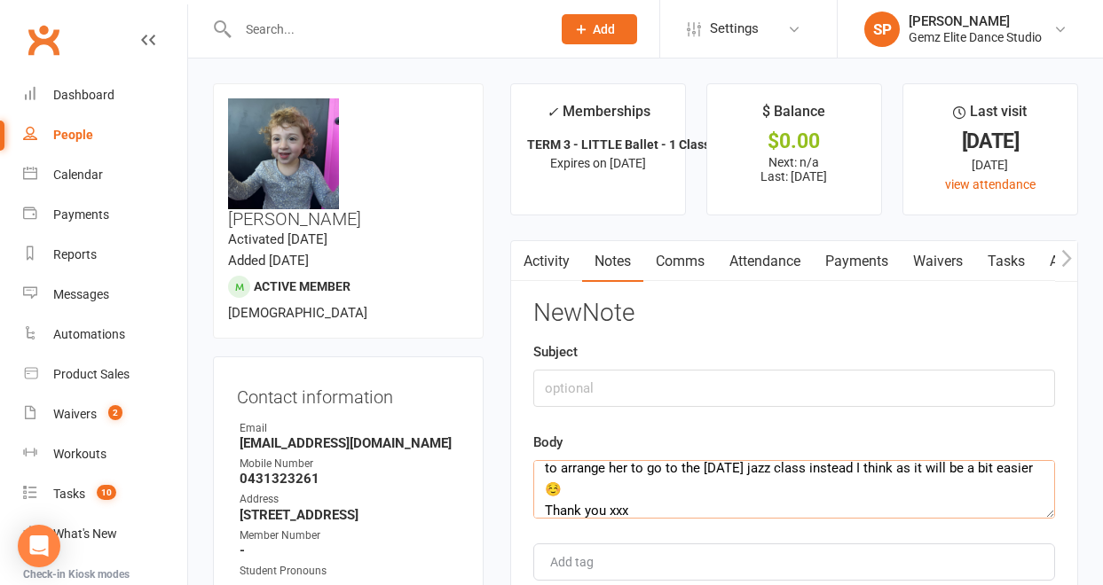
type textarea "Hi, I’m so sorry I thought I’d replied to this email! I just wanted to say than…"
click at [564, 387] on input "text" at bounding box center [794, 388] width 522 height 37
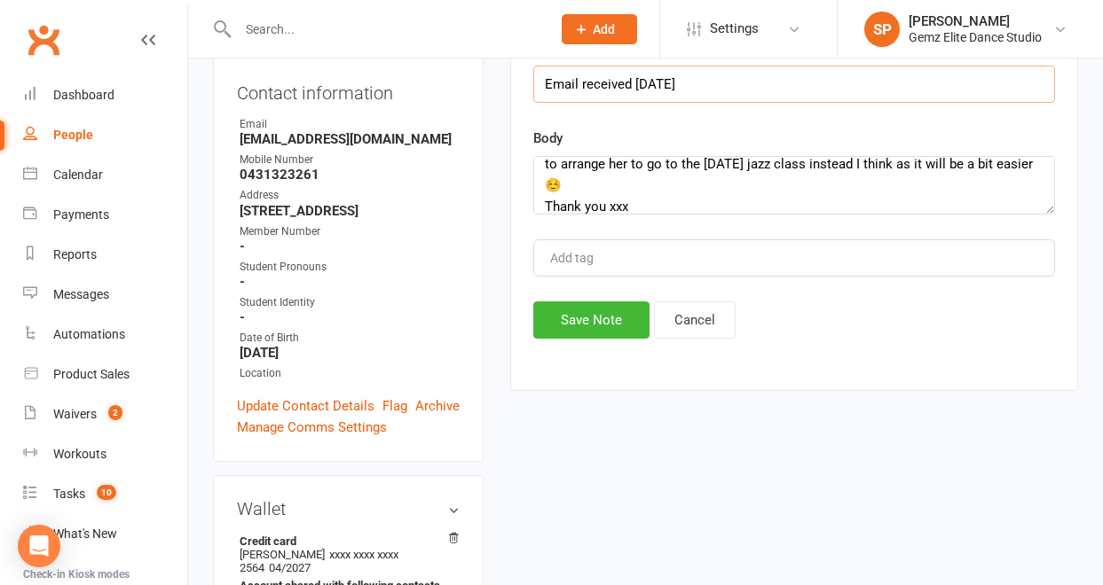
scroll to position [335, 0]
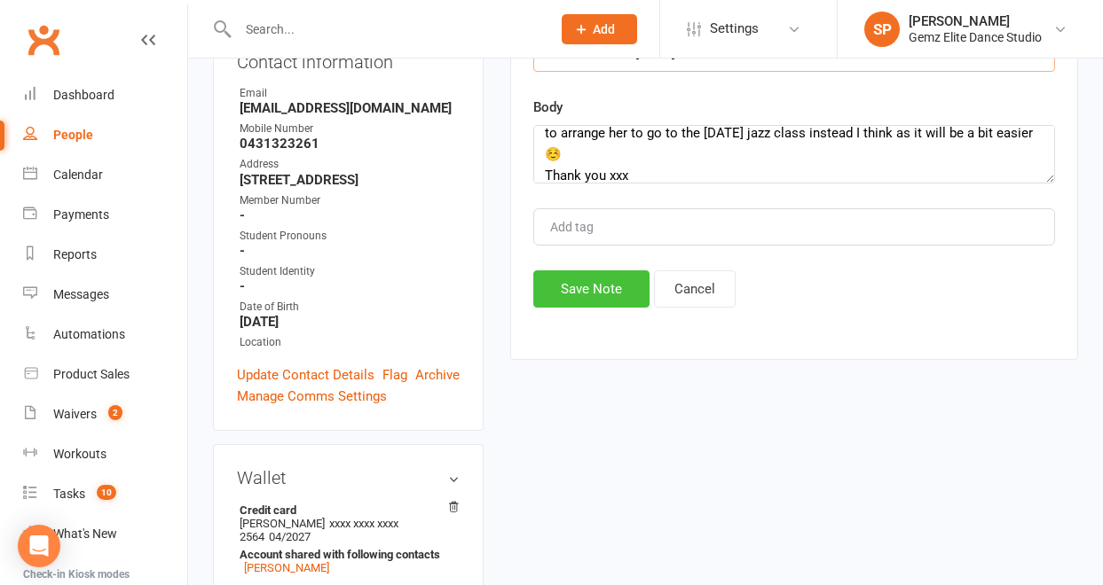
type input "Email received [DATE]"
click at [619, 298] on button "Save Note" at bounding box center [591, 289] width 116 height 37
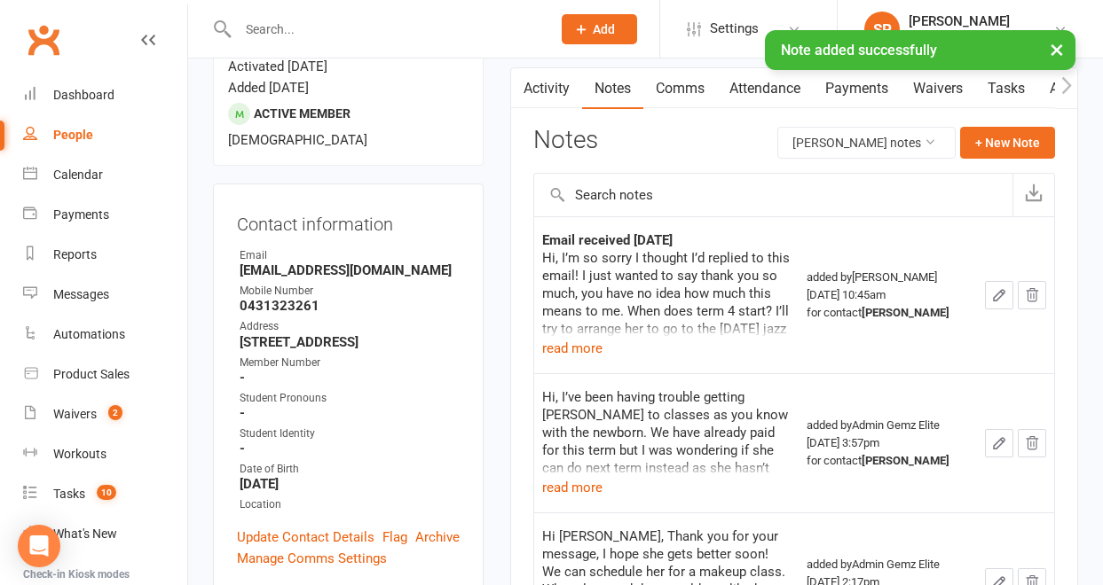
scroll to position [169, 0]
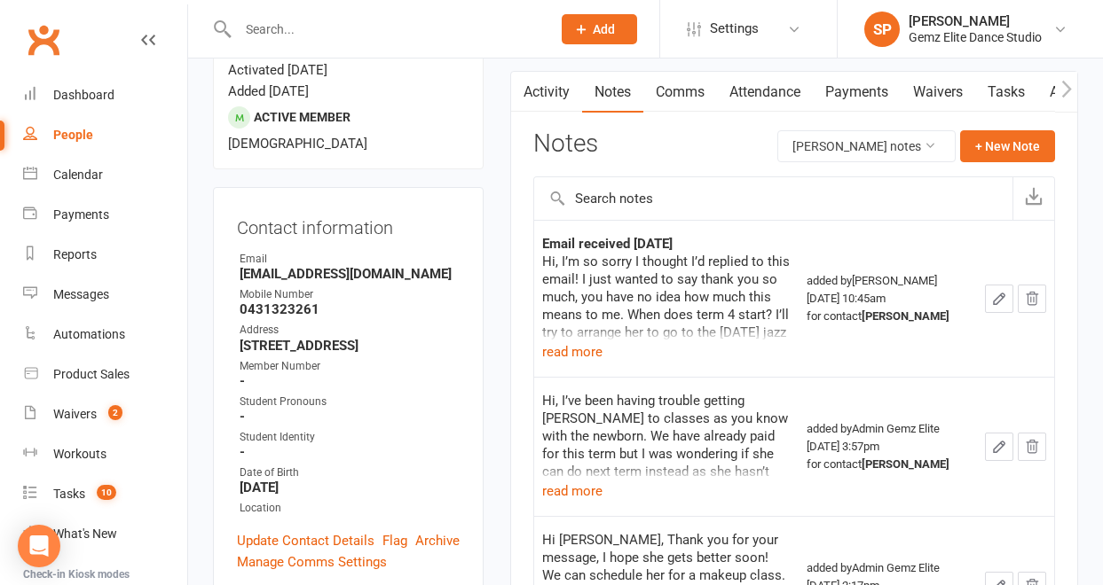
click at [543, 93] on link "Activity" at bounding box center [546, 92] width 71 height 41
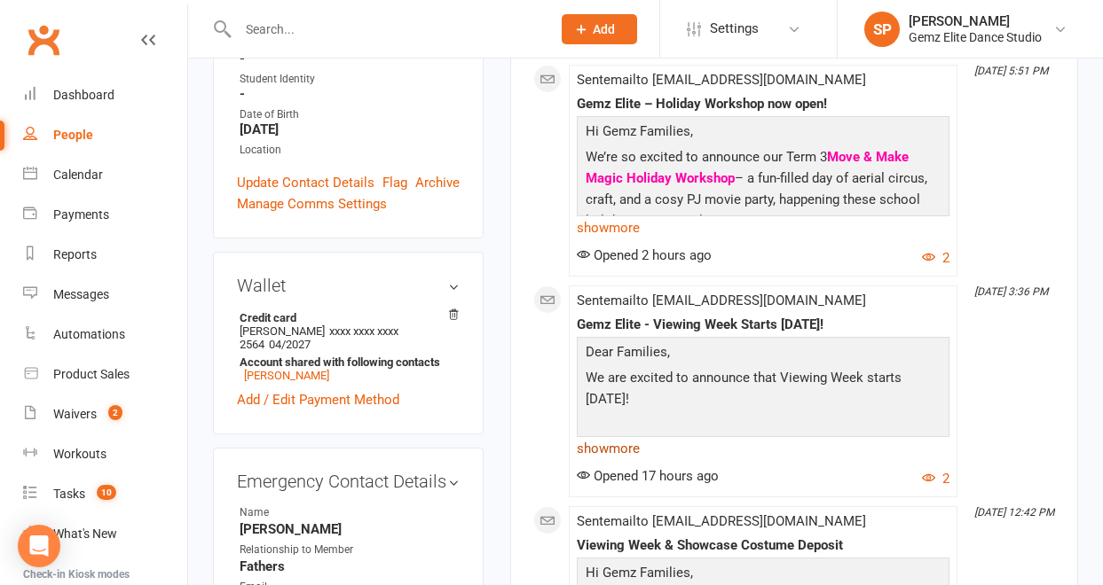
scroll to position [516, 0]
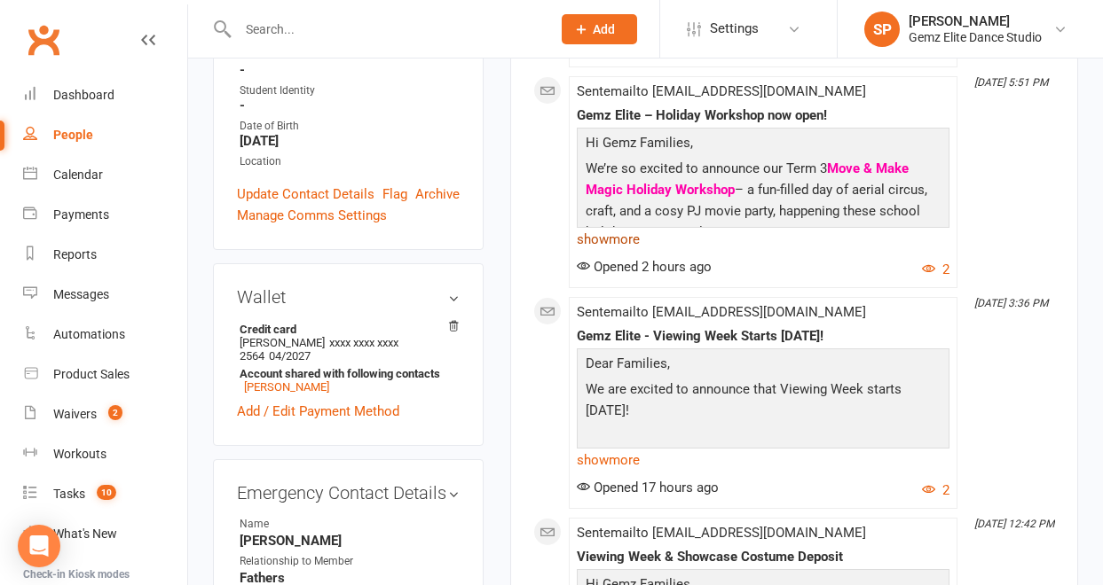
click at [627, 241] on link "show more" at bounding box center [763, 239] width 373 height 25
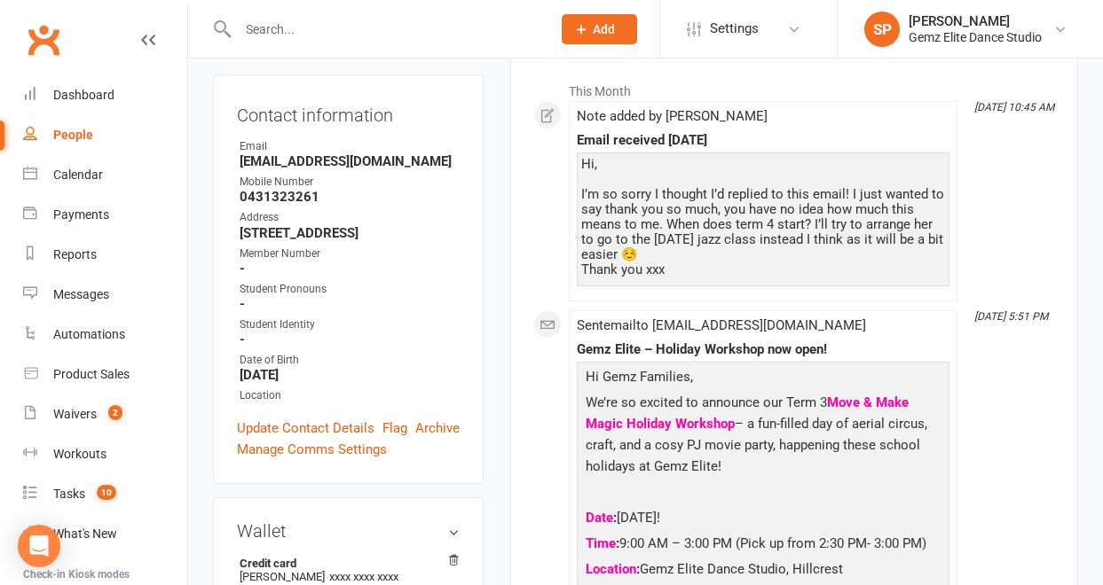
scroll to position [266, 0]
